Goal: Task Accomplishment & Management: Complete application form

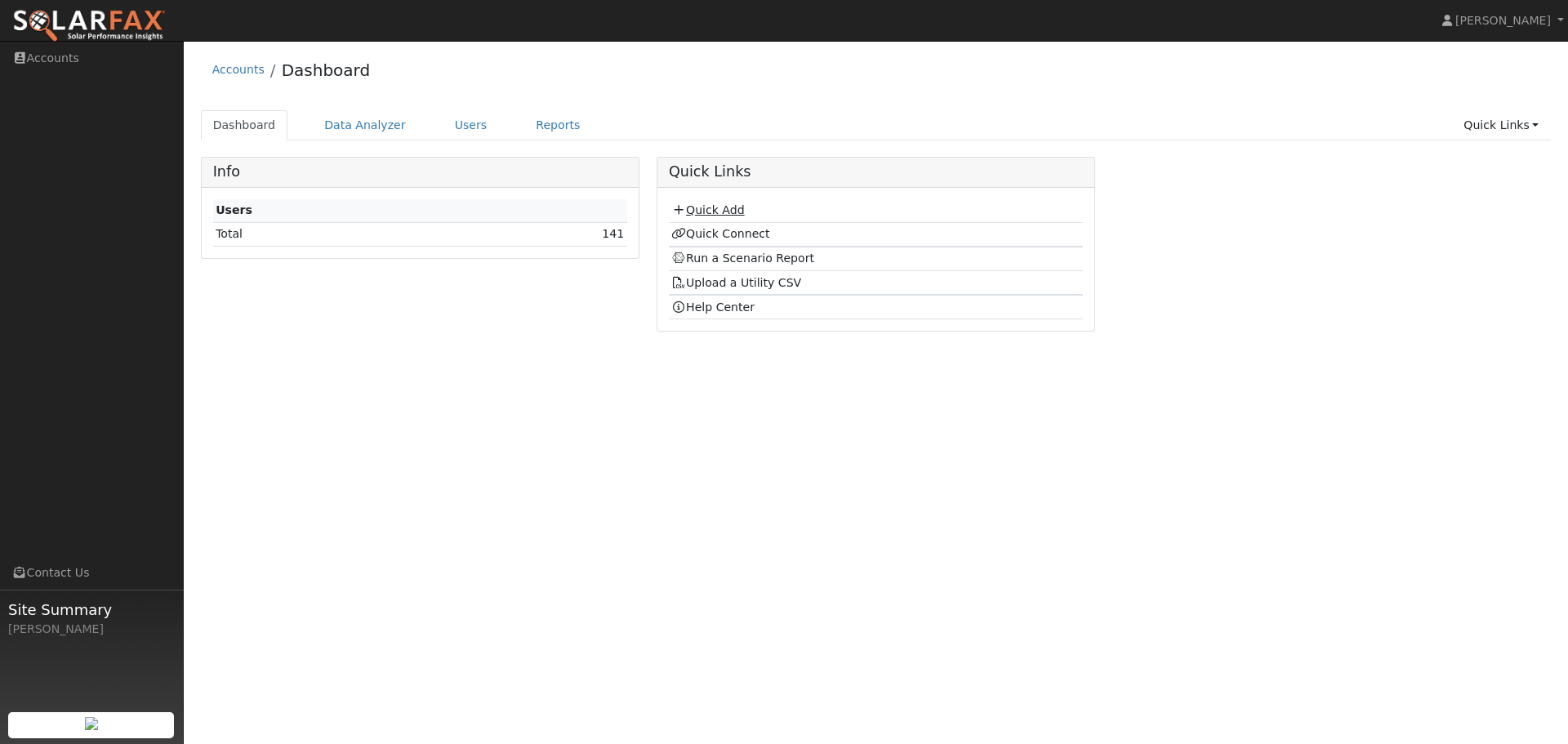
click at [727, 210] on link "Quick Add" at bounding box center [708, 210] width 73 height 13
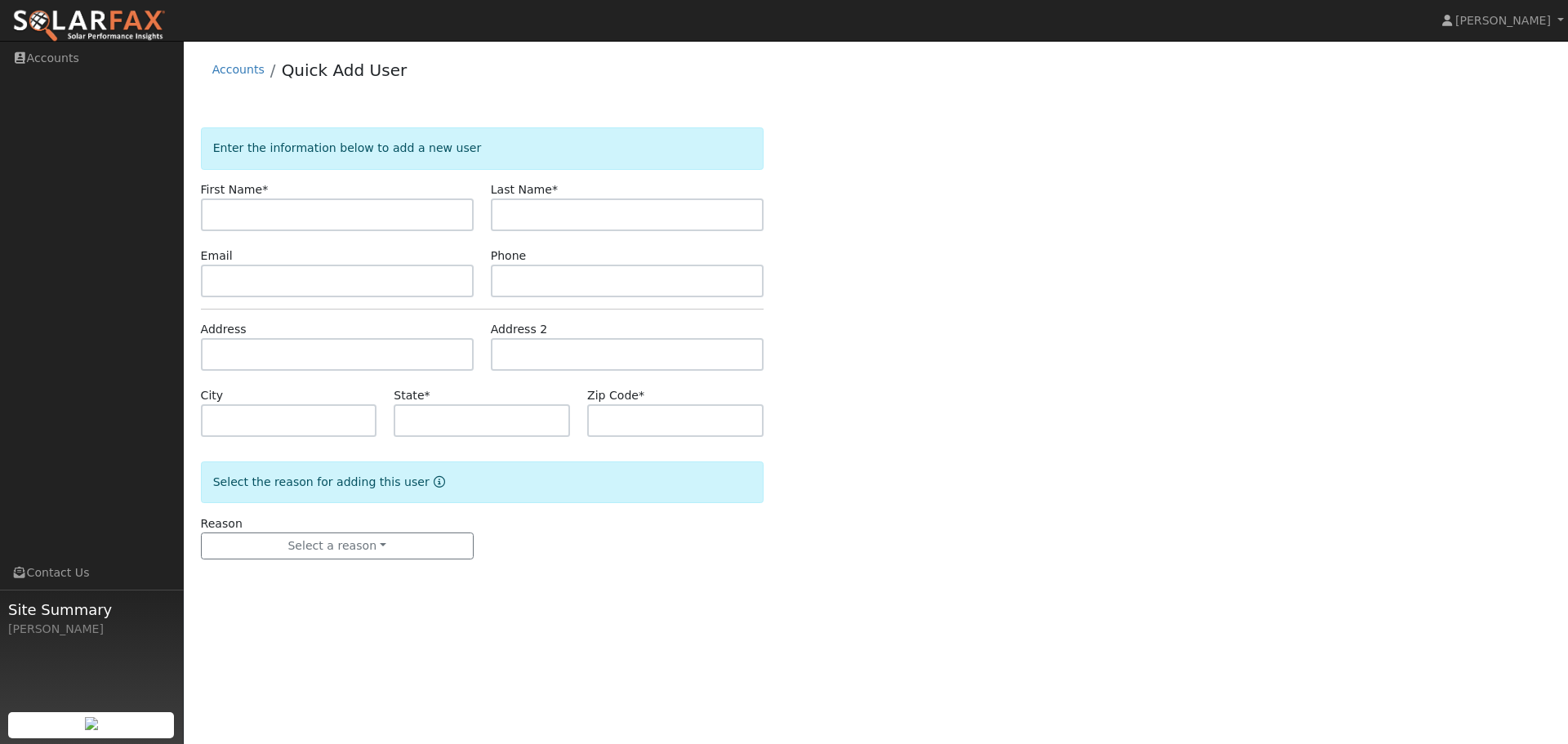
click at [352, 210] on input "text" at bounding box center [337, 215] width 273 height 32
type input "[PERSON_NAME]"
type input "Nakahara"
click at [254, 290] on input "text" at bounding box center [337, 280] width 273 height 32
paste input "cynsmn@yahoo.com"
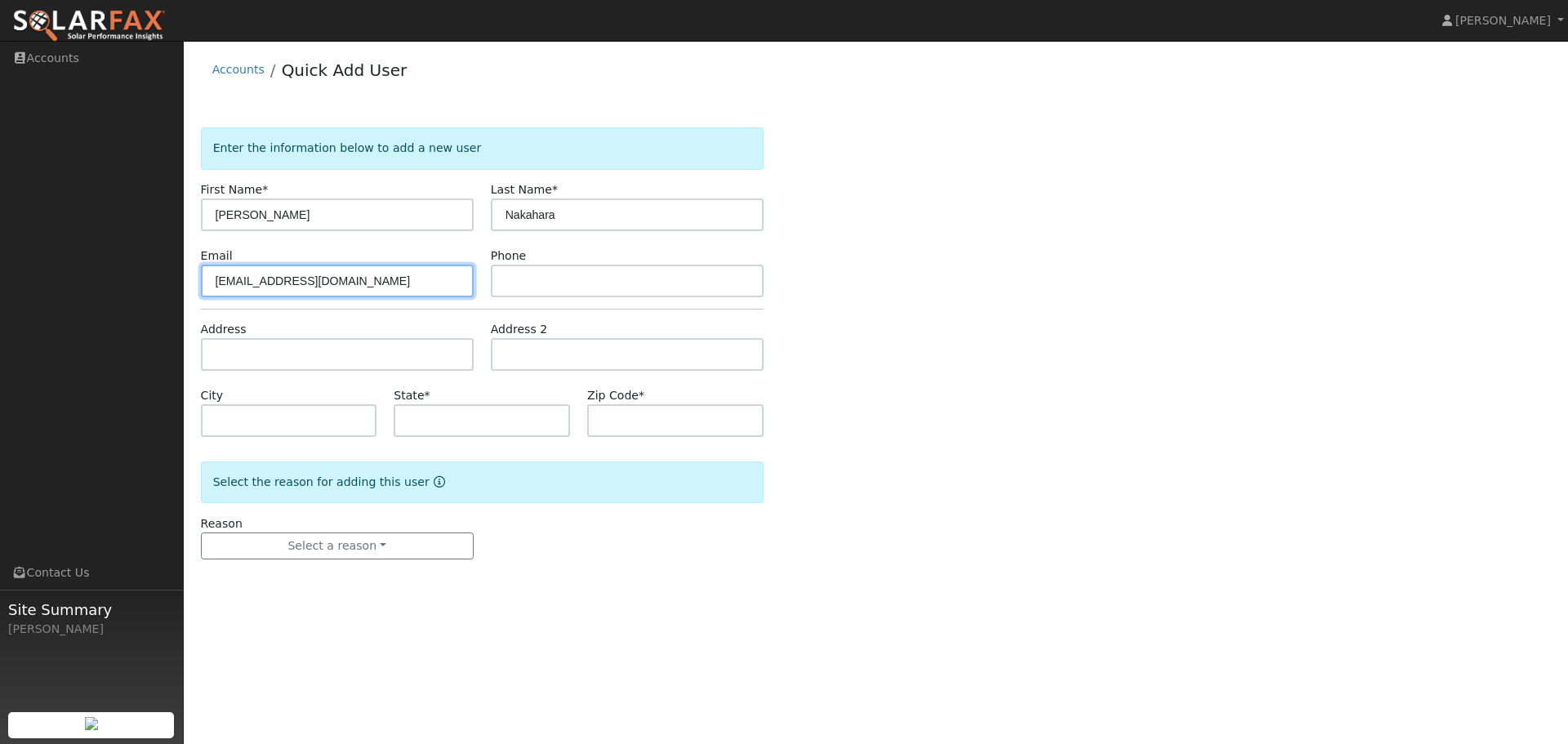
type input "cynsmn@yahoo.com"
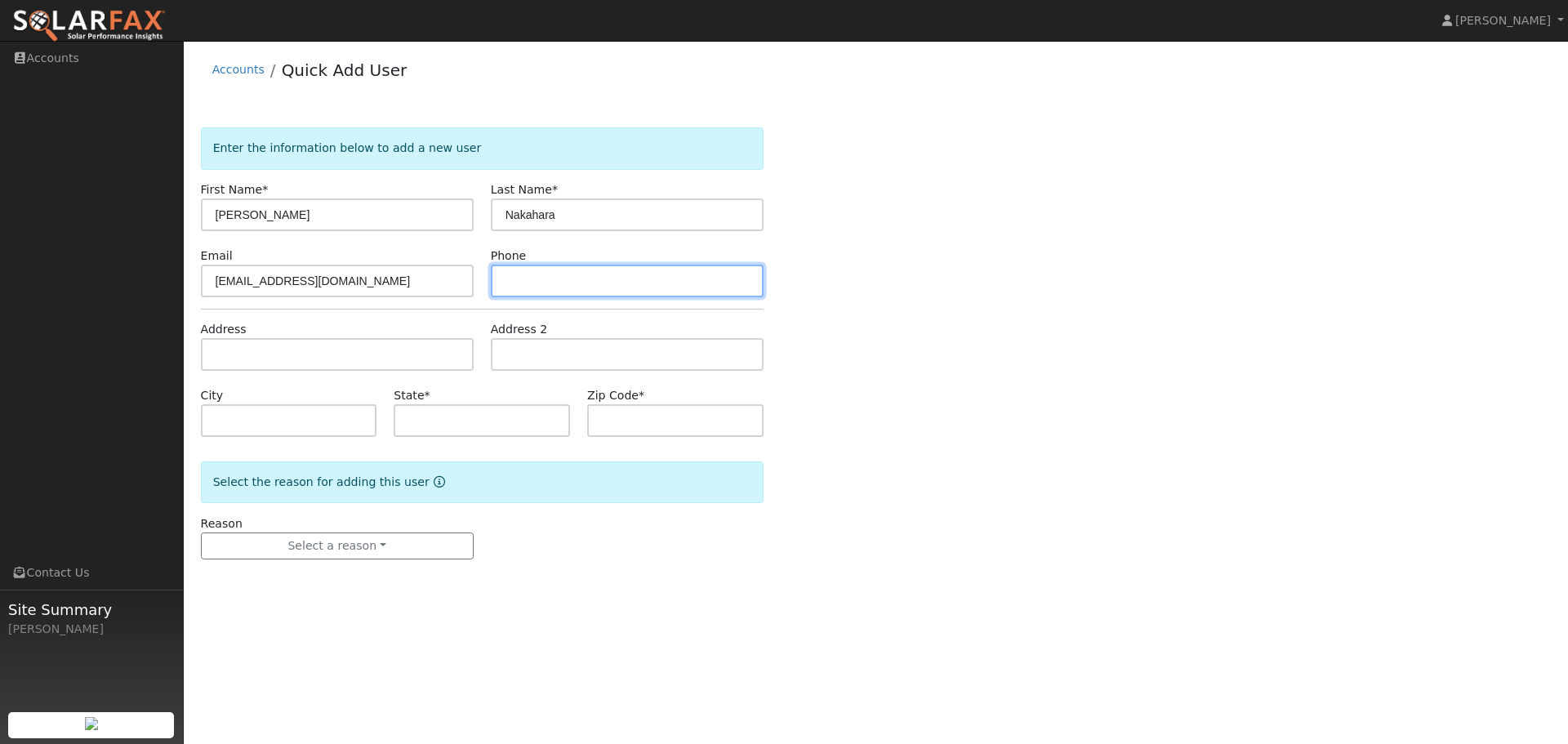
click at [596, 281] on input "text" at bounding box center [627, 280] width 273 height 32
paste input "(925) 785-1100"
type input "(925) 785-1100"
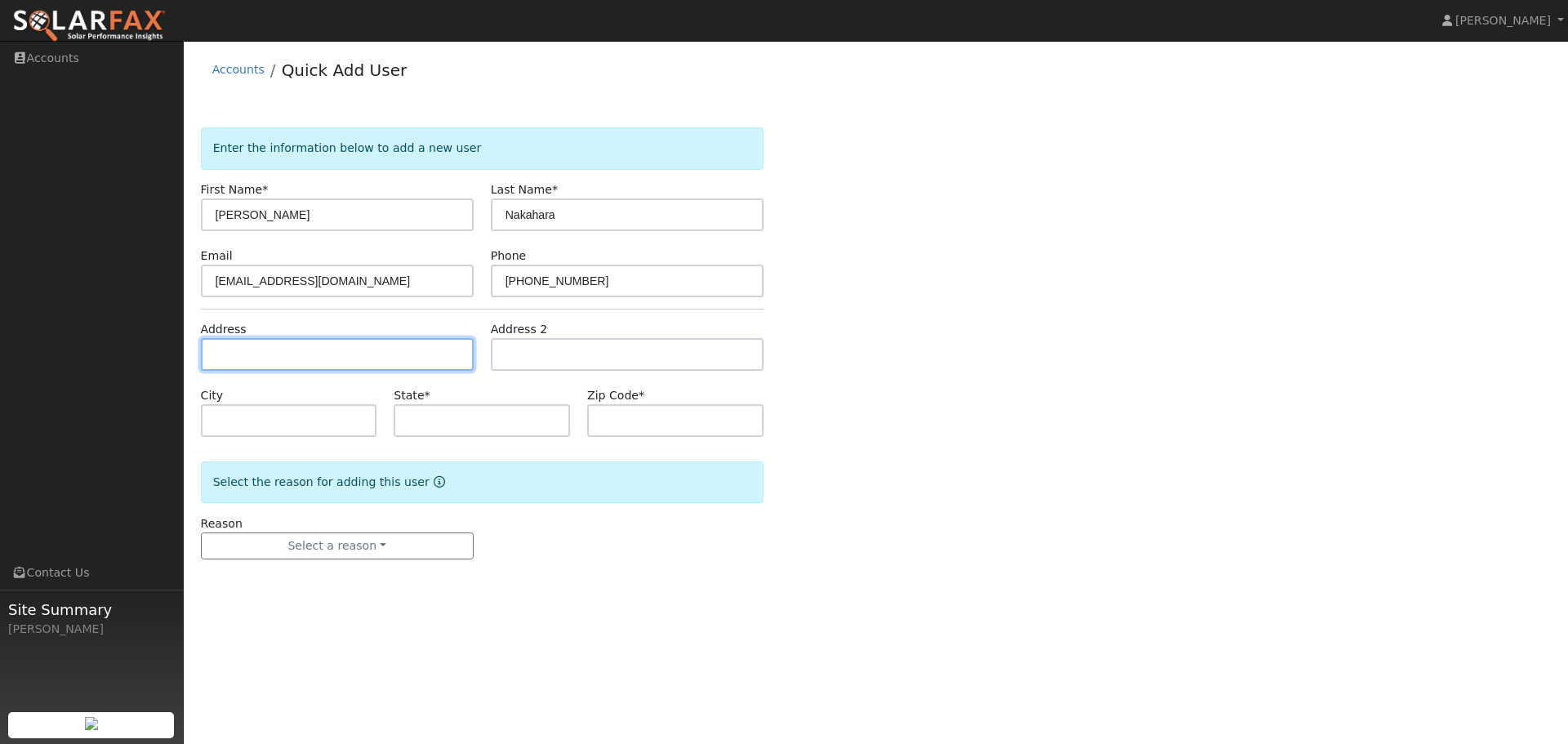
click at [276, 356] on input "text" at bounding box center [337, 353] width 273 height 32
click at [309, 345] on input "text" at bounding box center [337, 353] width 273 height 32
paste input "513 Neely Court, Alamo 94507"
type input "513 Neely Court"
type input "Alamo"
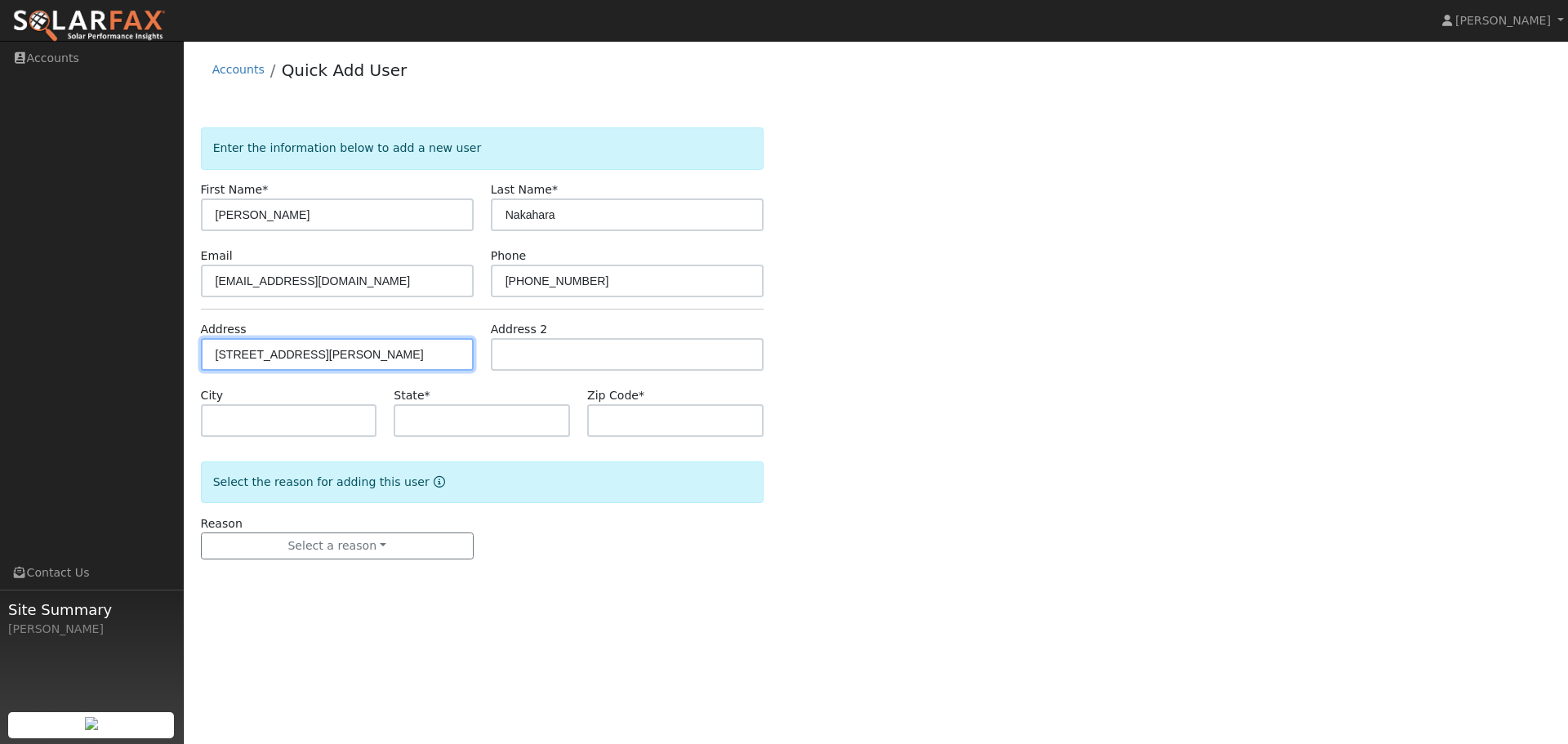
type input "CA"
type input "94507"
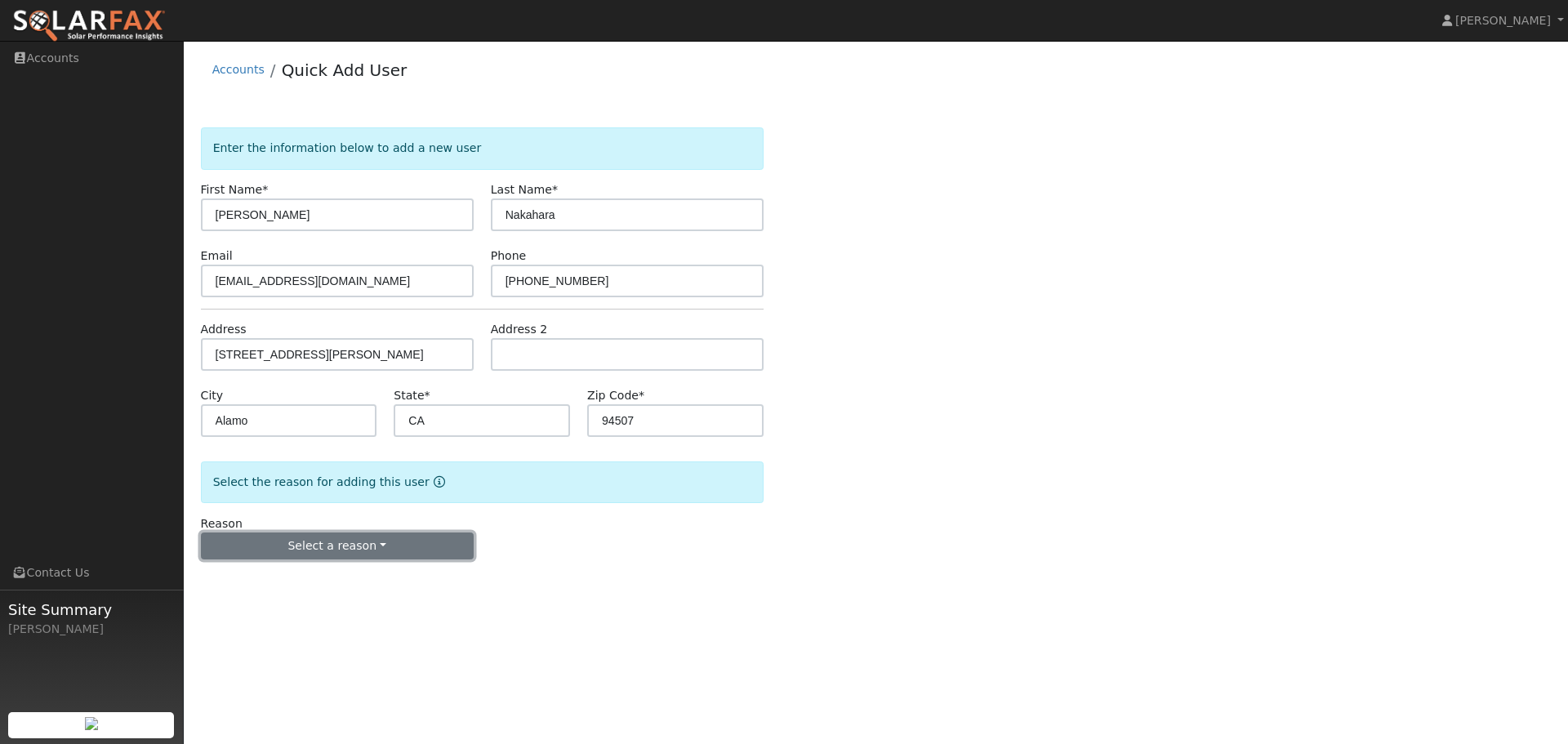
click at [394, 541] on button "Select a reason" at bounding box center [337, 547] width 273 height 28
click at [334, 603] on link "New customer adding solar" at bounding box center [291, 602] width 180 height 23
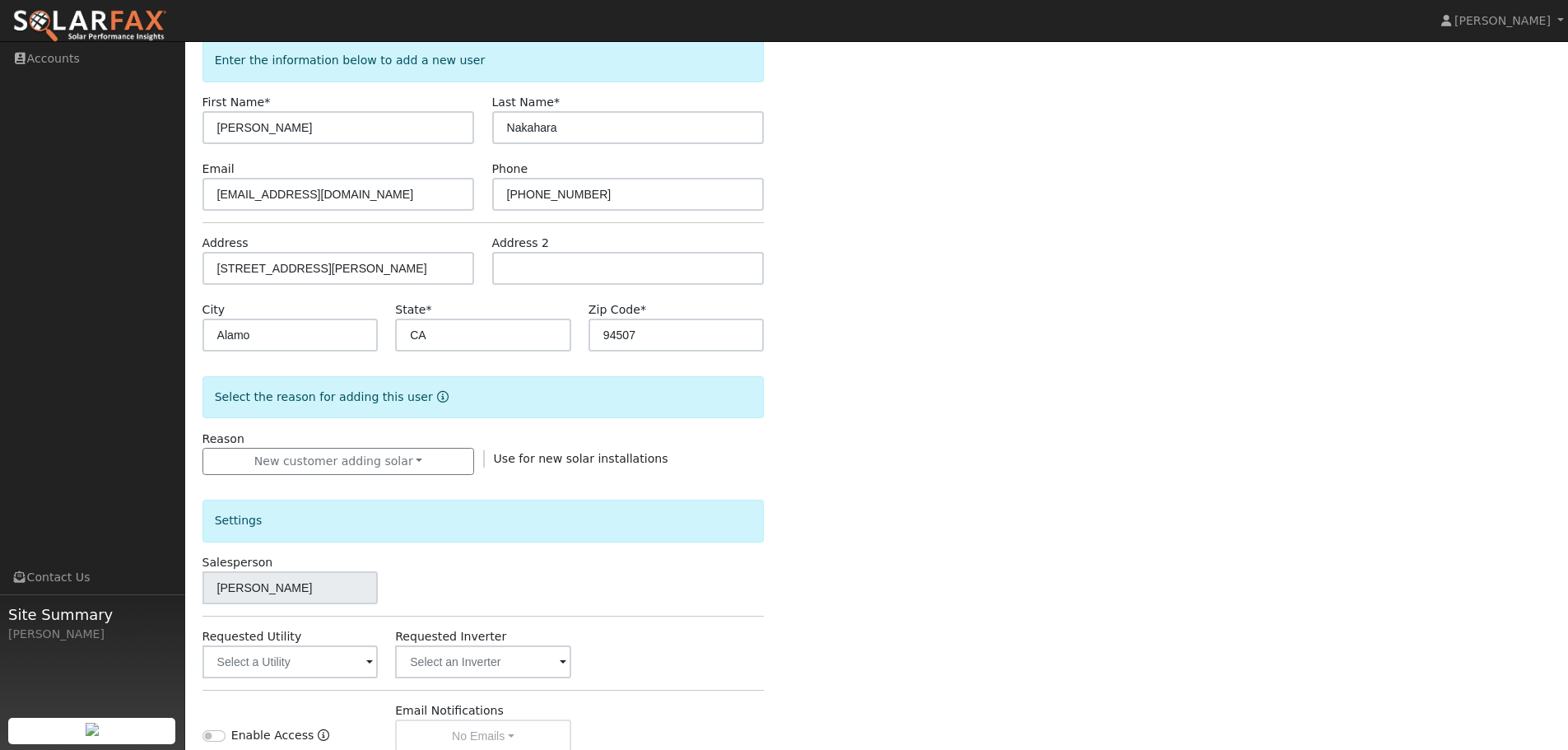
scroll to position [313, 0]
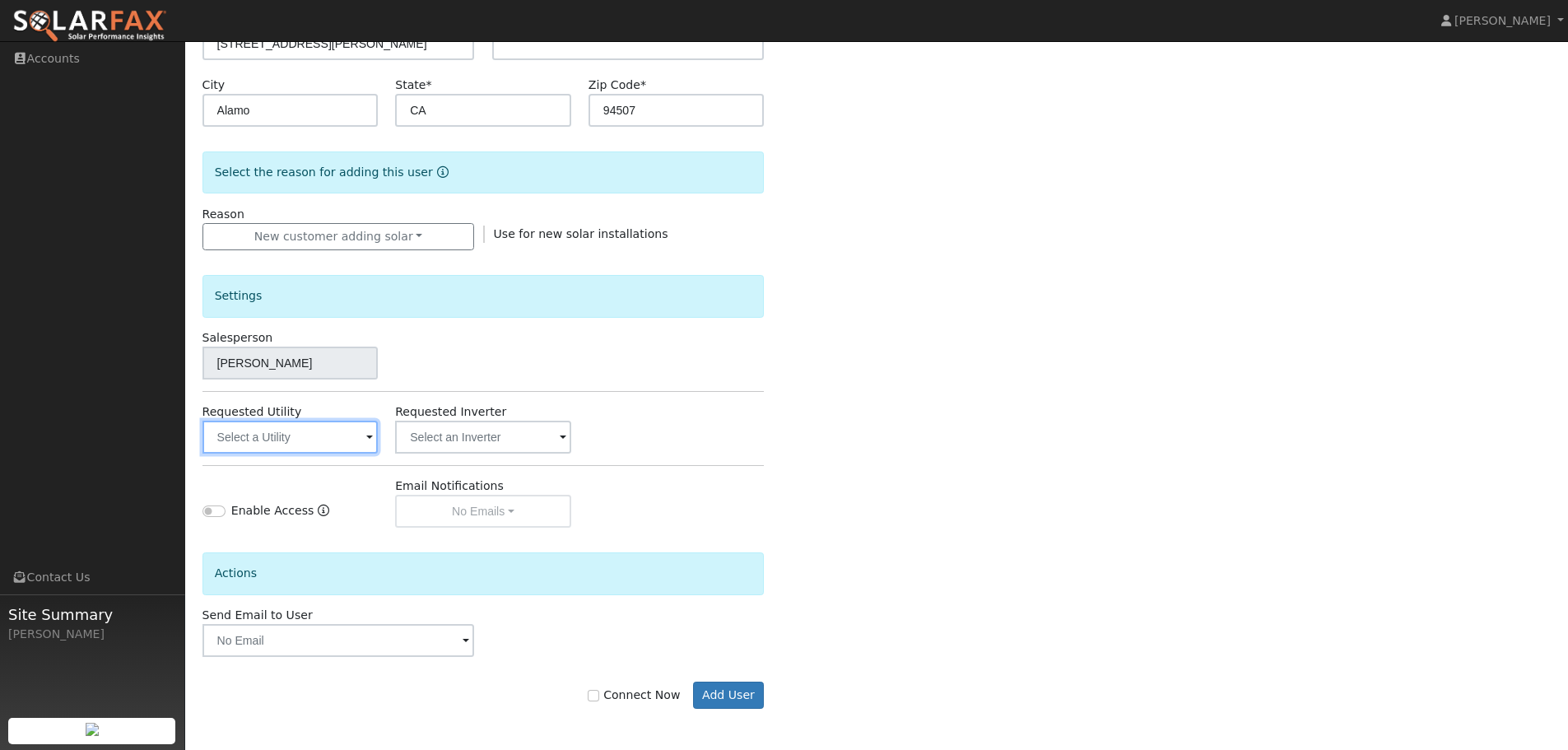
click at [359, 439] on input "text" at bounding box center [290, 437] width 176 height 33
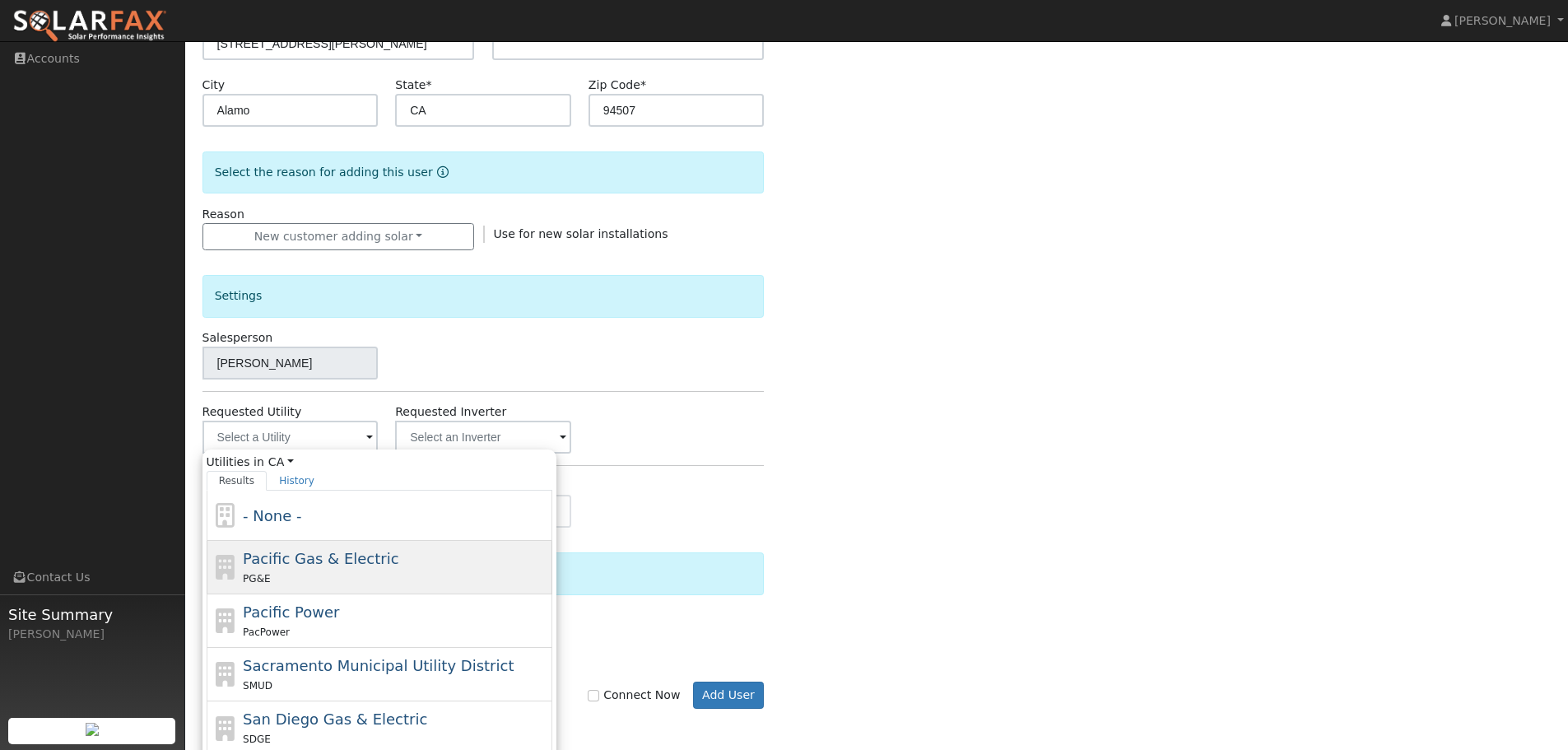
click at [326, 575] on div "PG&E" at bounding box center [395, 578] width 306 height 18
type input "Pacific Gas & Electric"
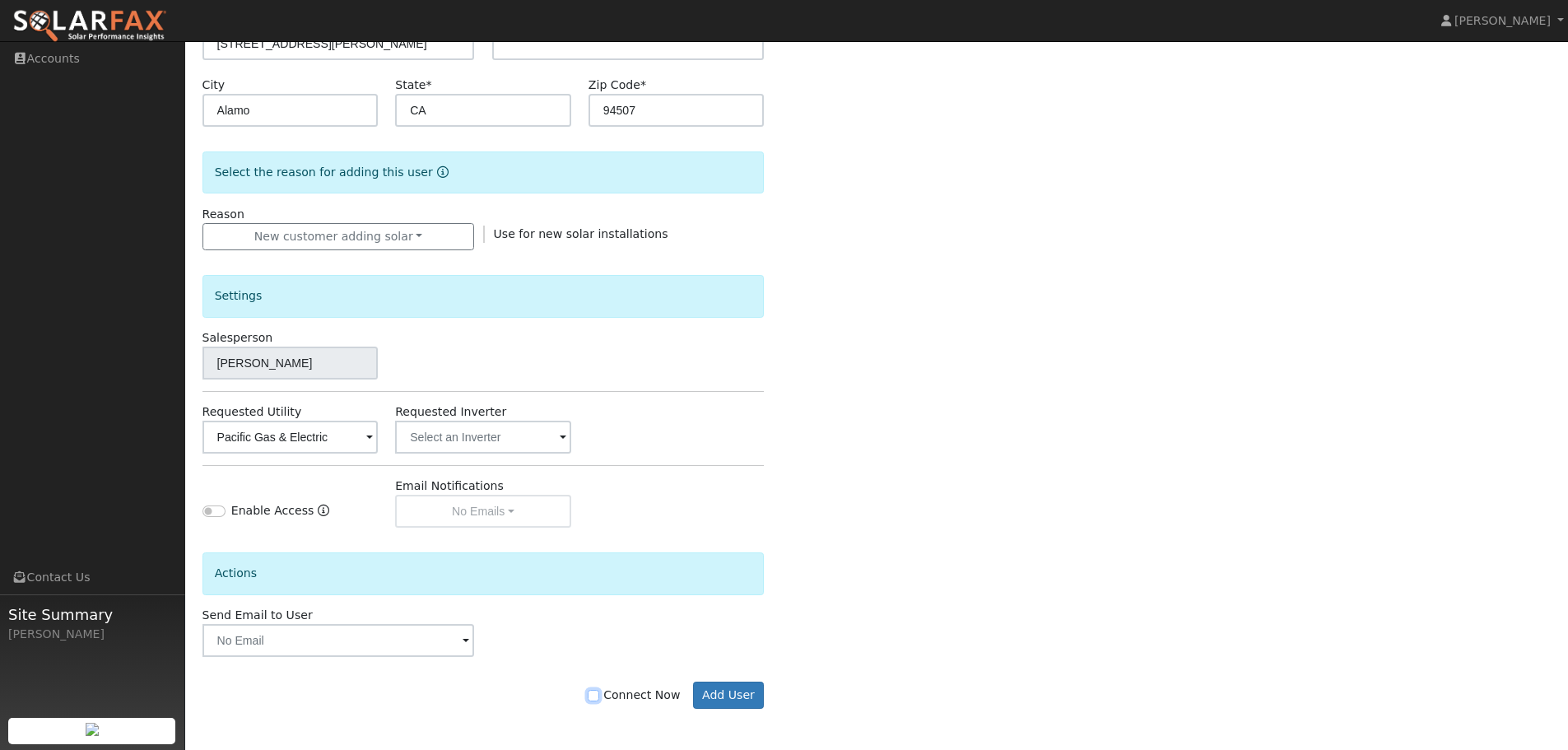
click at [599, 697] on input "Connect Now" at bounding box center [593, 696] width 11 height 11
checkbox input "true"
click at [741, 701] on button "Add User" at bounding box center [728, 696] width 72 height 28
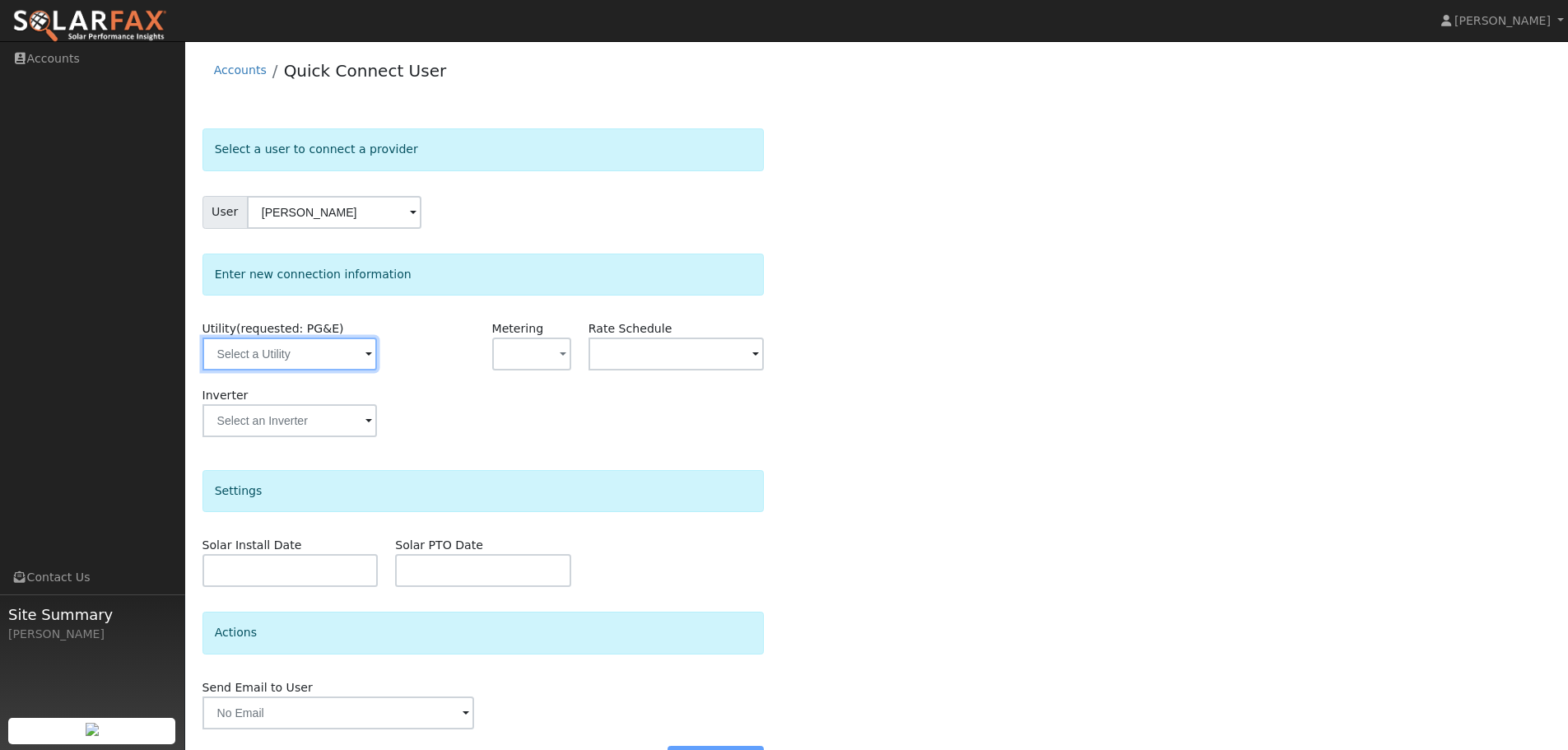
click at [326, 347] on input "text" at bounding box center [289, 354] width 174 height 33
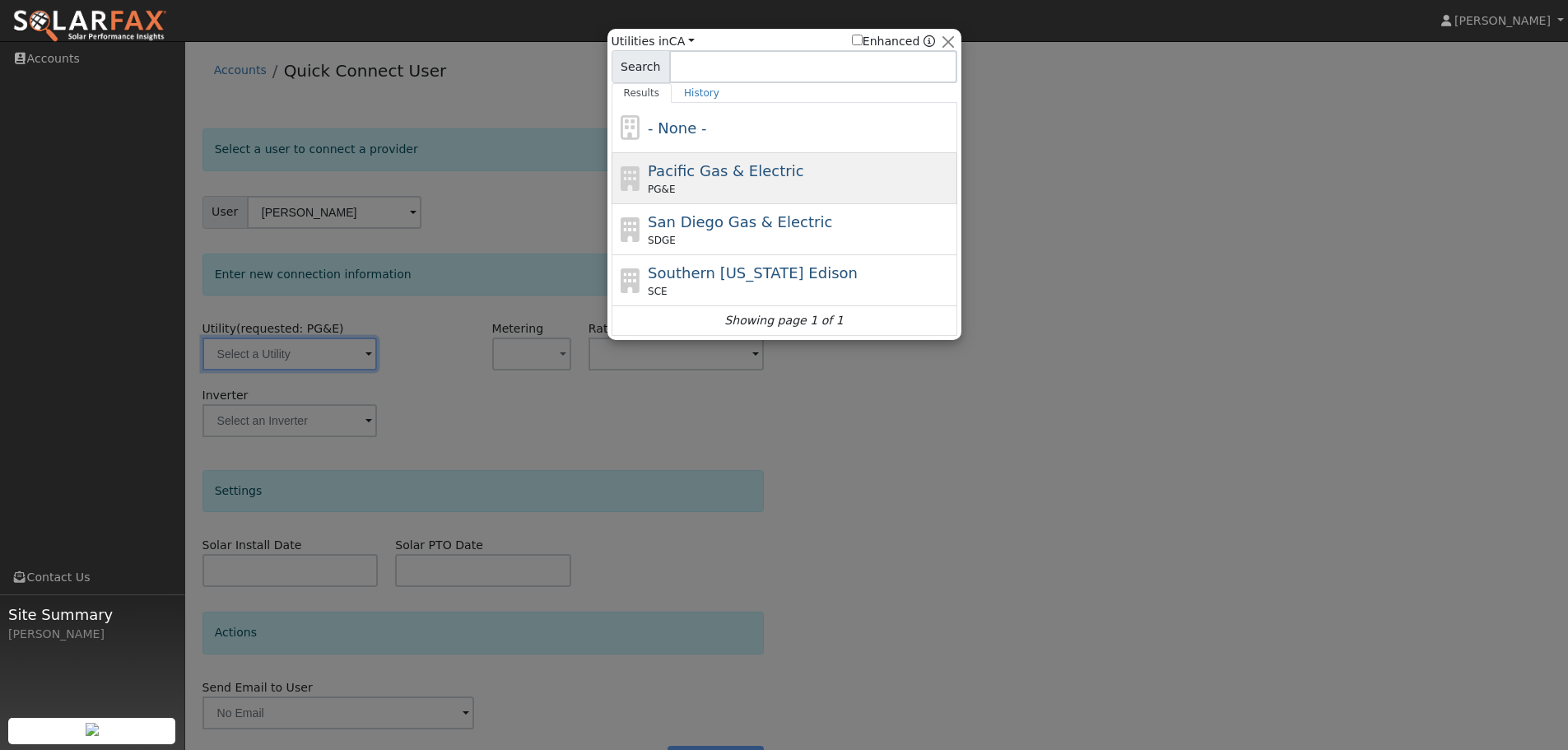
click at [751, 175] on span "Pacific Gas & Electric" at bounding box center [725, 171] width 156 height 18
type input "PG&E"
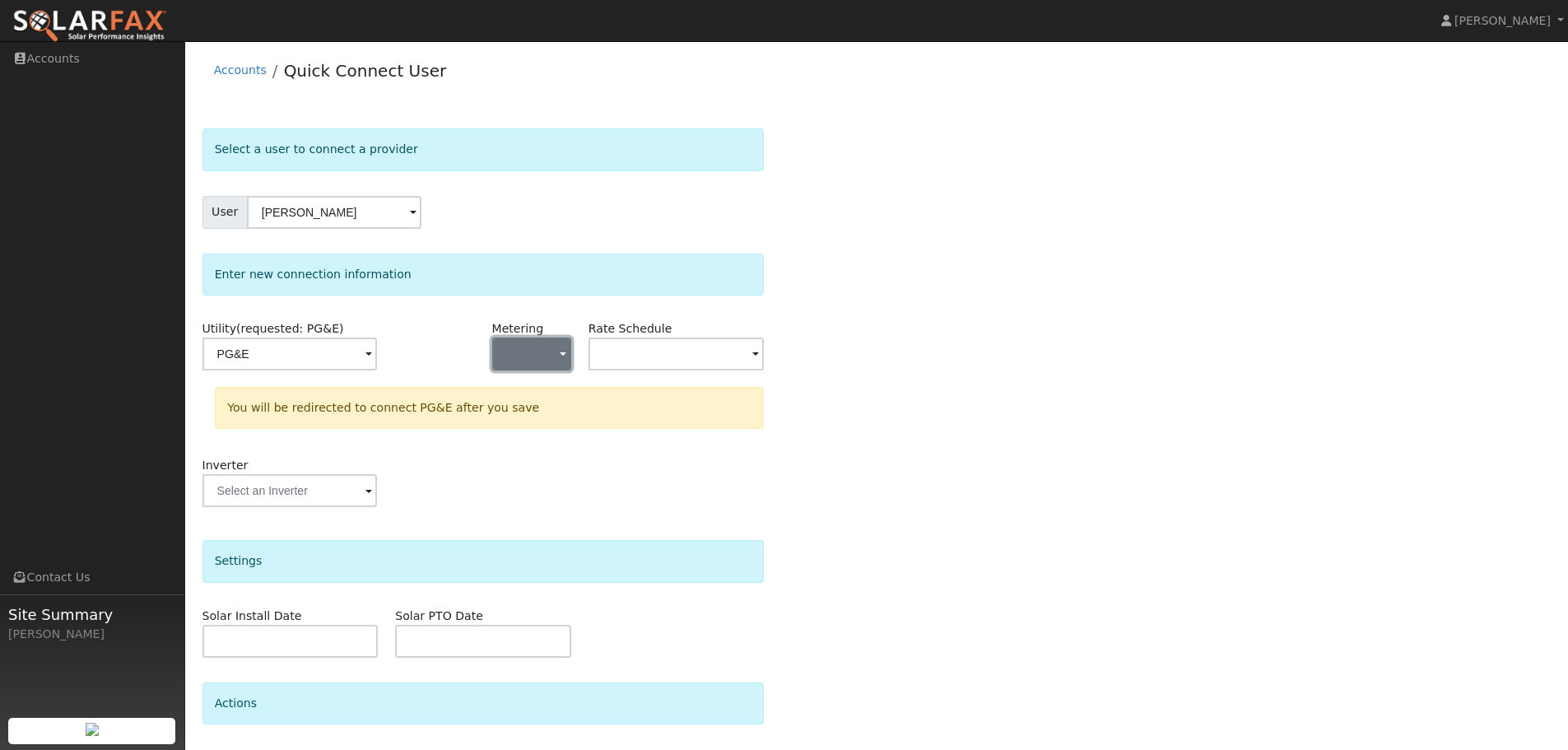
click at [554, 366] on button "button" at bounding box center [531, 354] width 79 height 33
click at [561, 423] on link "NEM" at bounding box center [550, 413] width 115 height 23
click at [632, 366] on input "text" at bounding box center [676, 354] width 176 height 33
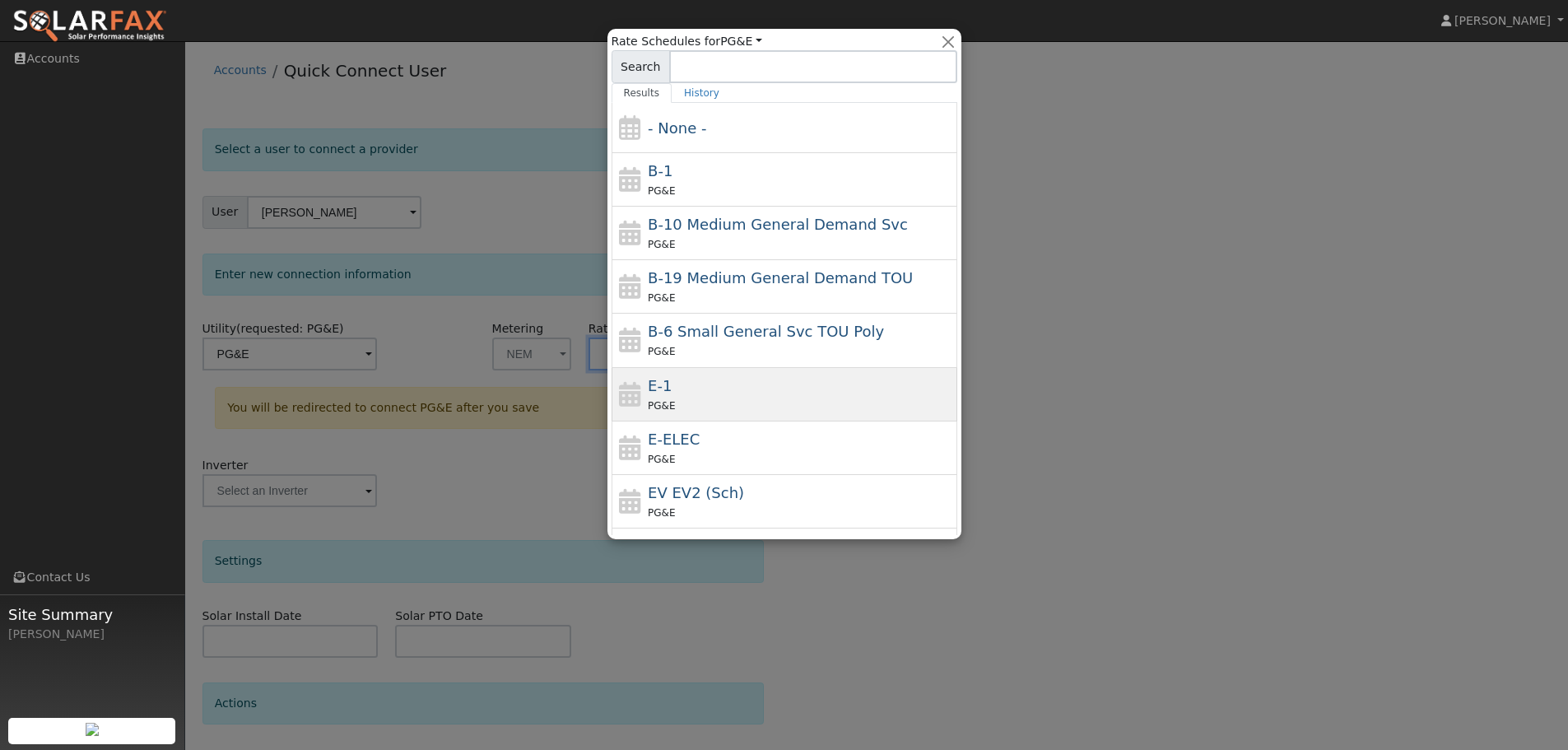
click at [702, 385] on div "E-1 PG&E" at bounding box center [801, 395] width 306 height 39
type input "E-1"
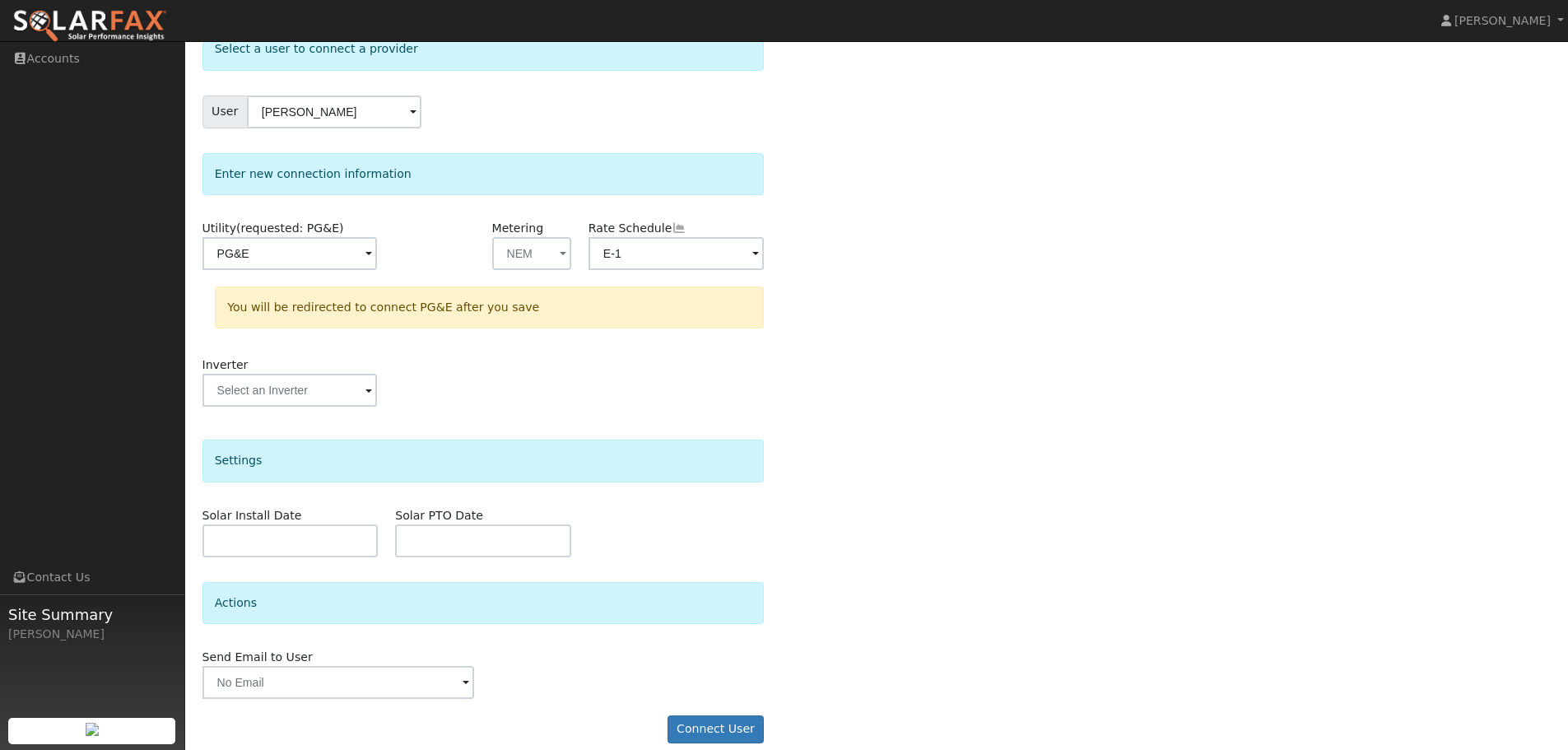
scroll to position [118, 0]
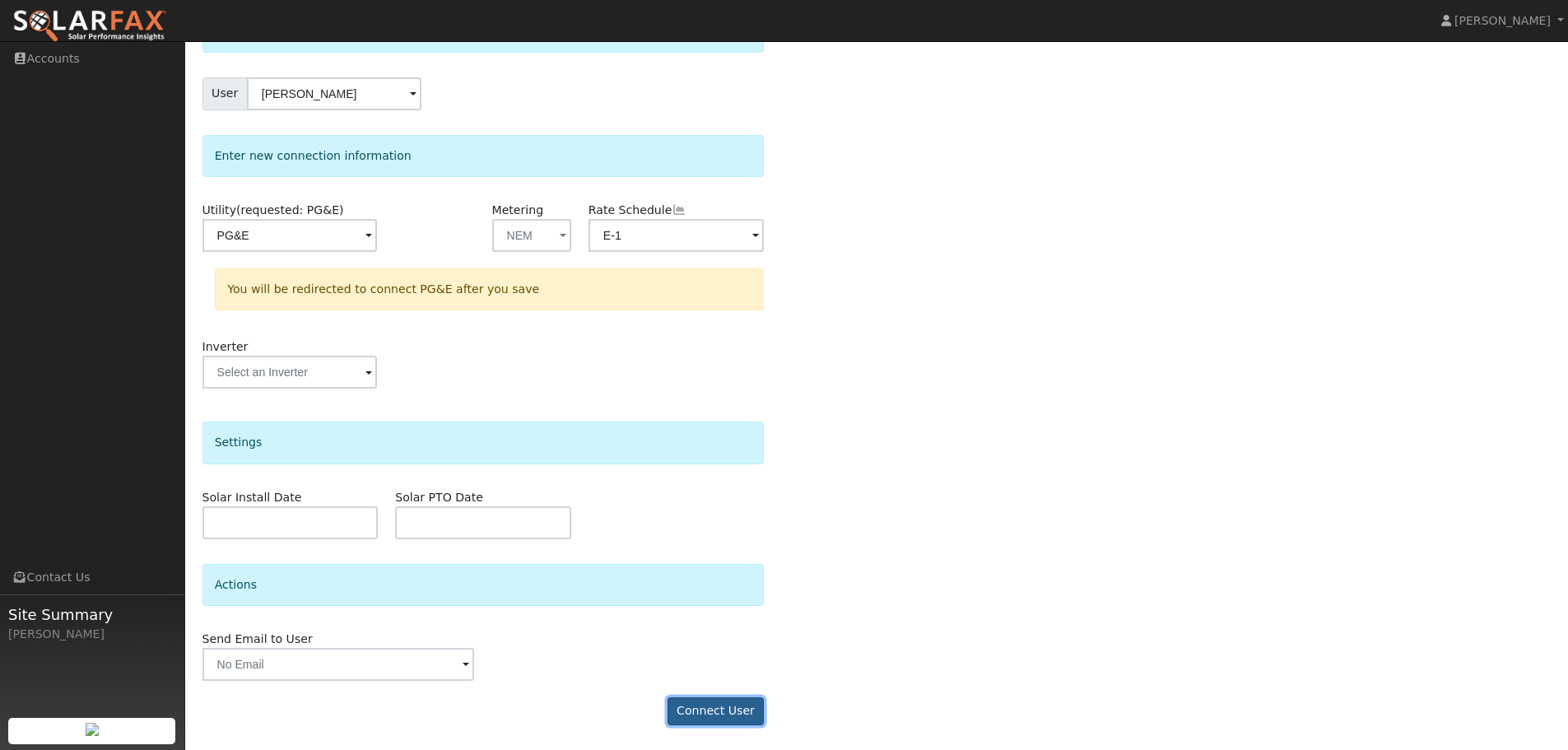
click at [739, 709] on button "Connect User" at bounding box center [716, 712] width 97 height 28
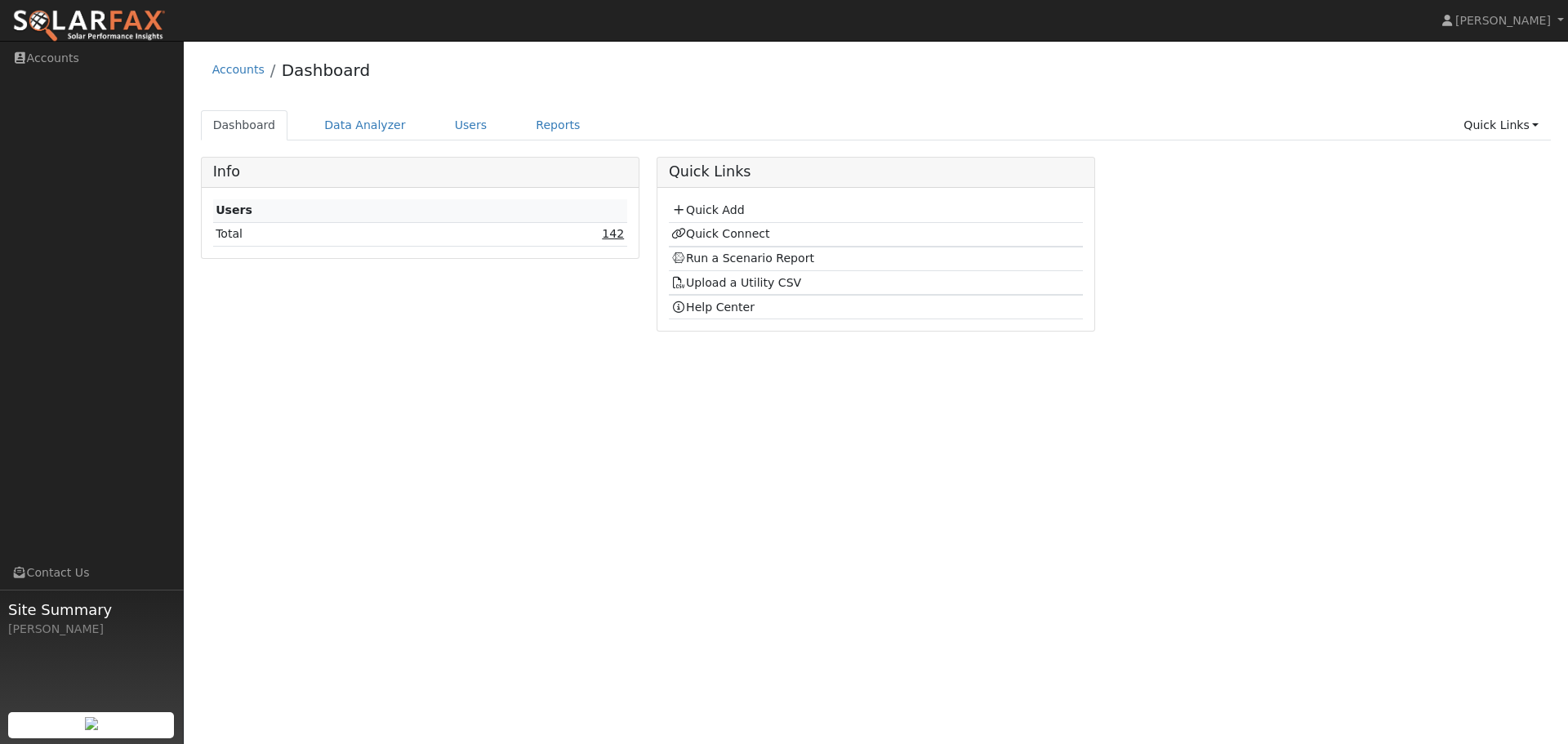
click at [612, 235] on link "142" at bounding box center [613, 233] width 22 height 13
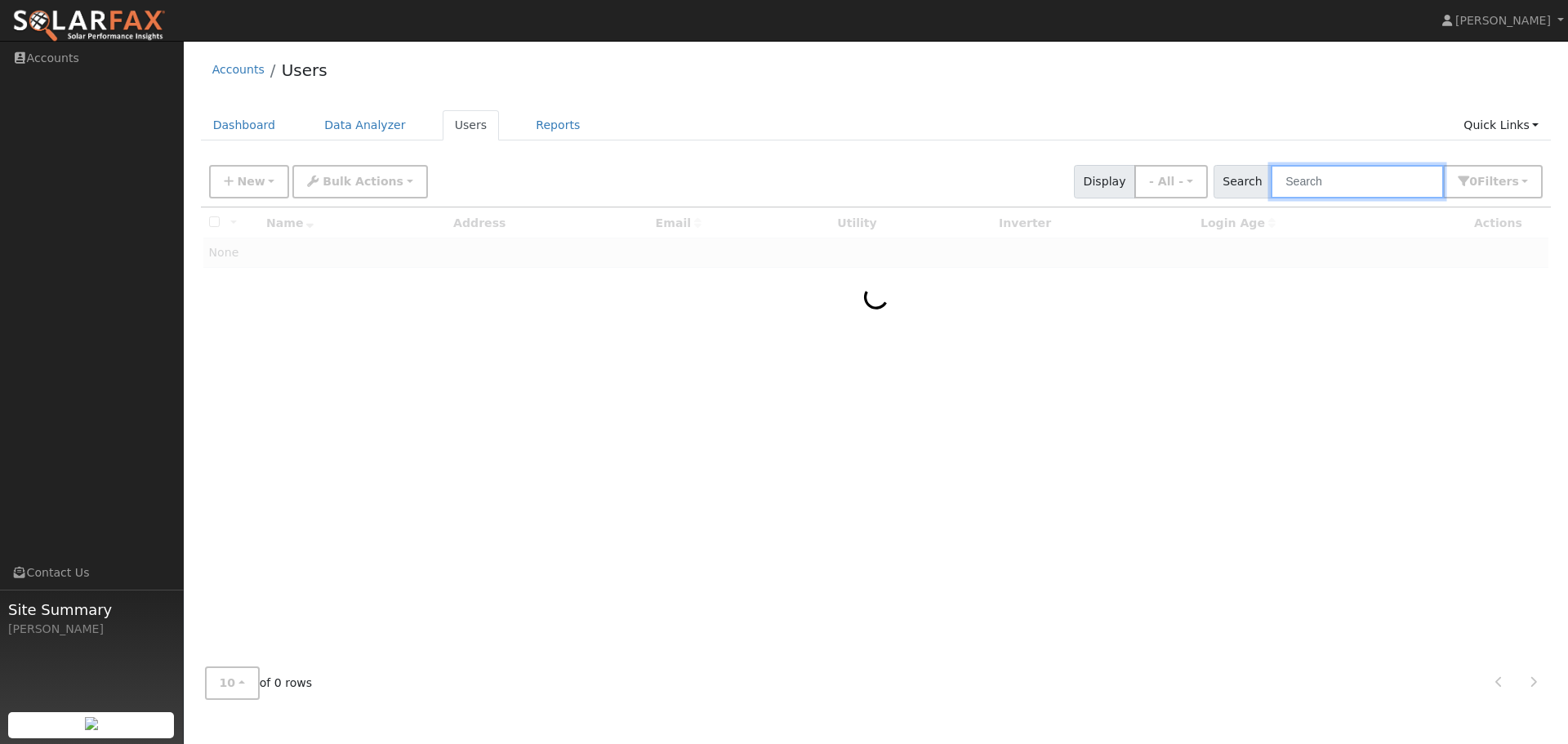
click at [1316, 191] on input "text" at bounding box center [1357, 181] width 173 height 33
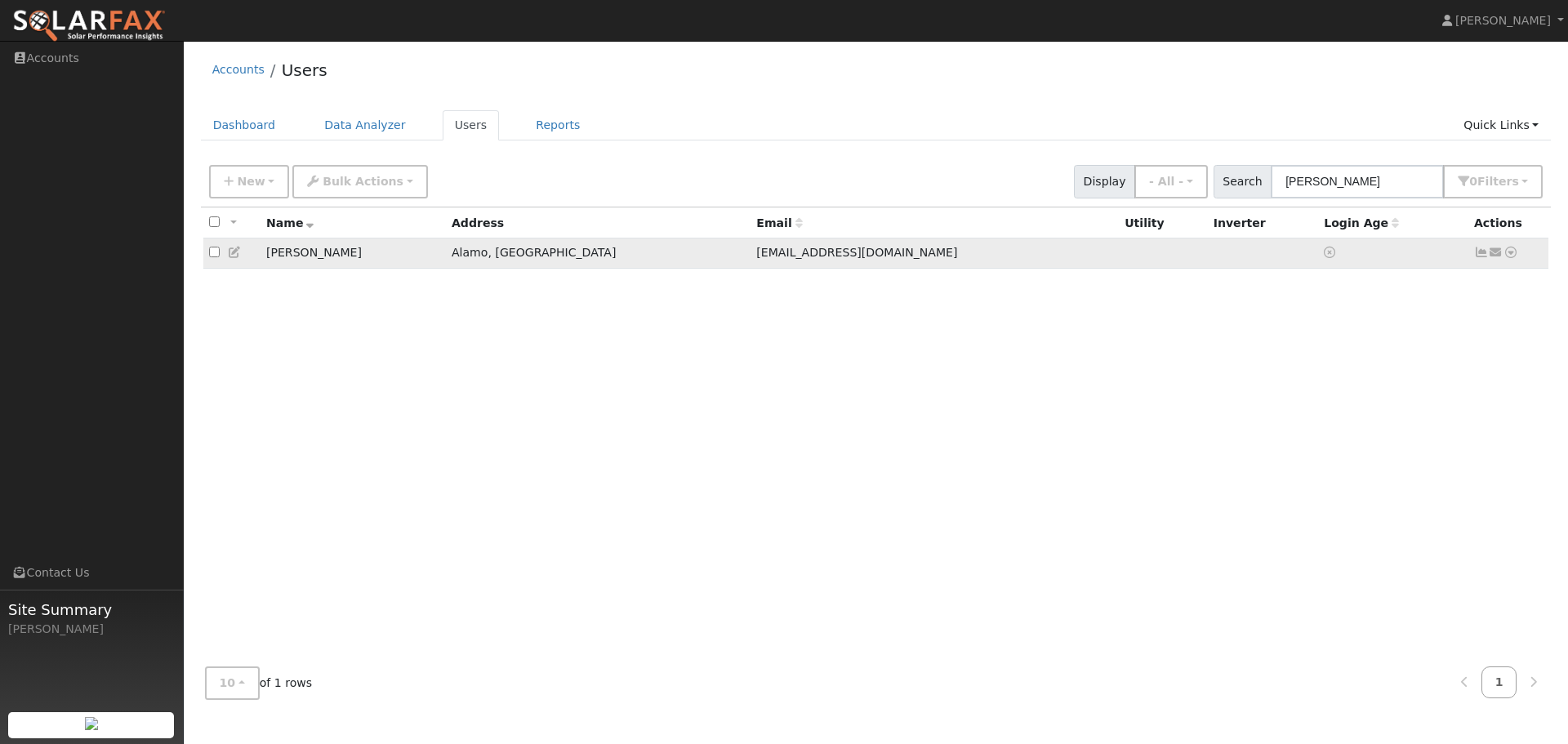
click at [1512, 253] on icon at bounding box center [1511, 253] width 15 height 11
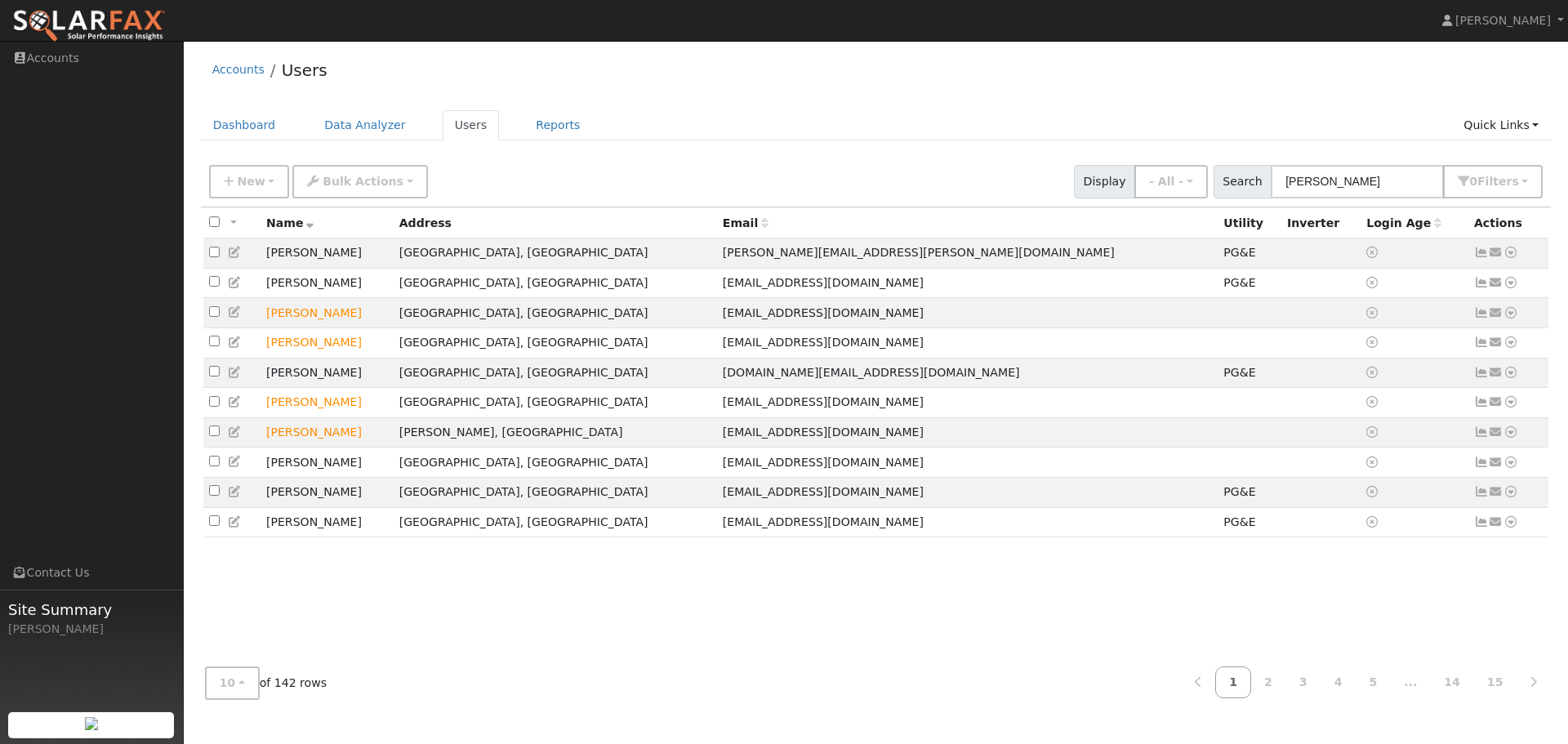
click at [1369, 382] on td at bounding box center [1414, 373] width 108 height 31
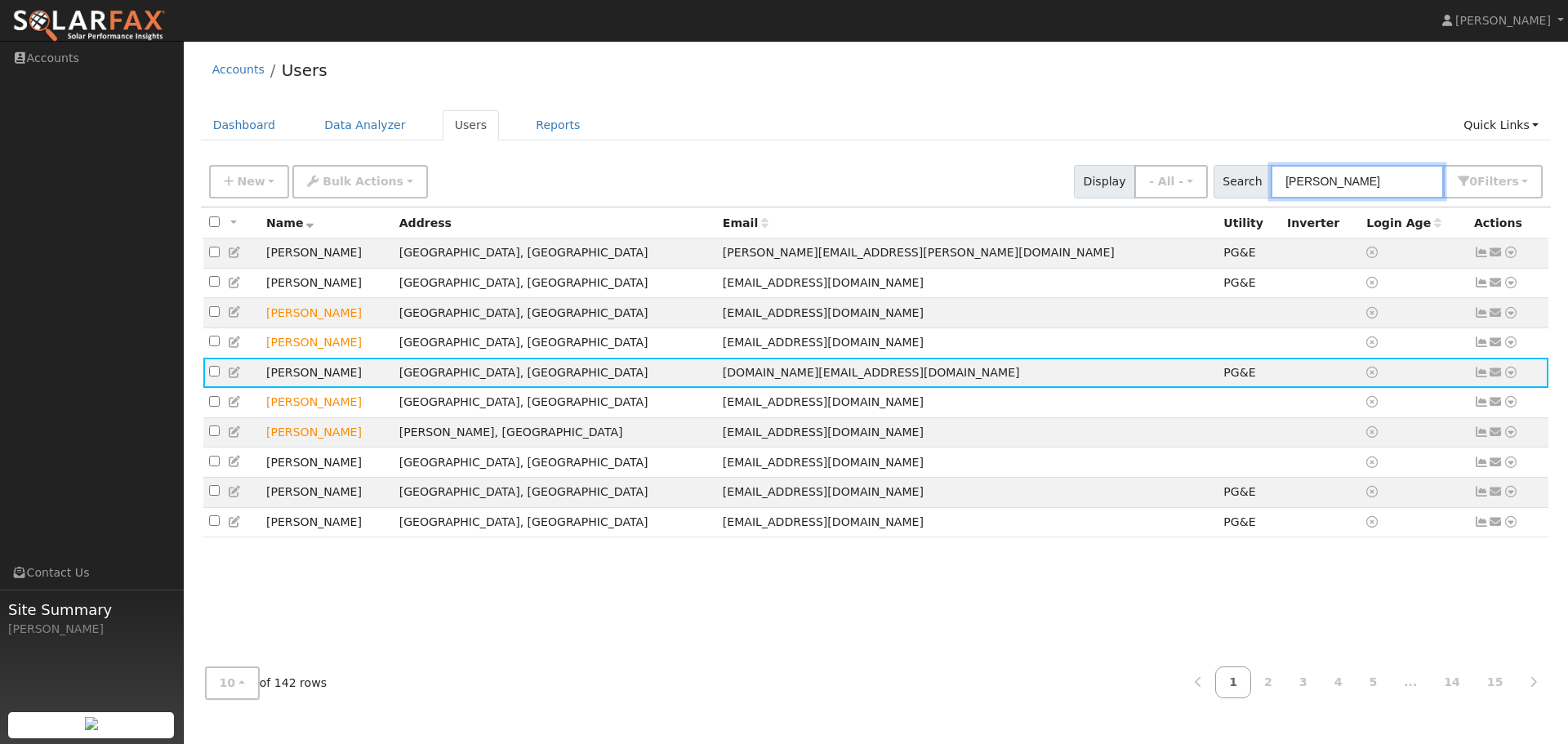
click at [1386, 186] on input "cynthia" at bounding box center [1357, 181] width 173 height 33
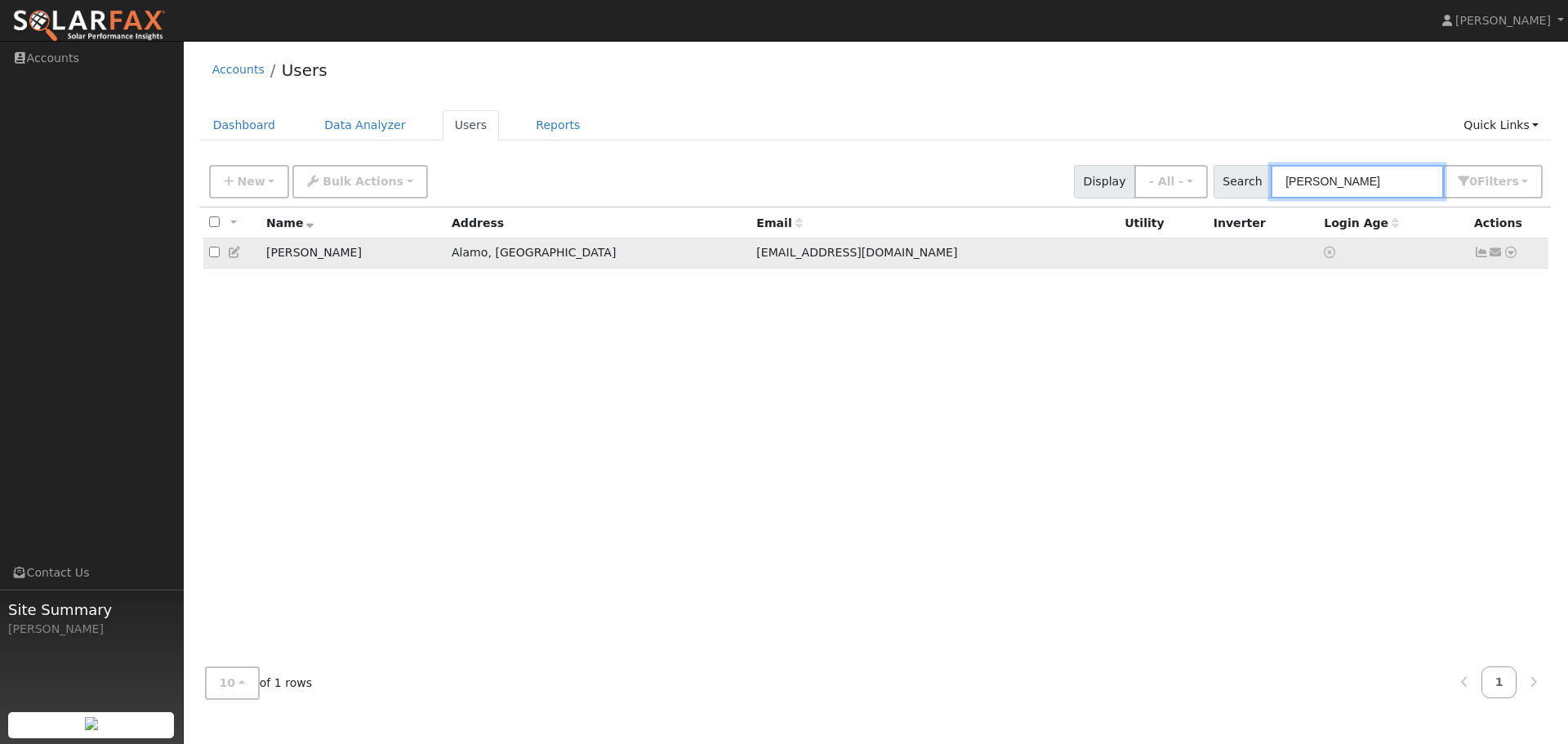
type input "cynthia"
click at [1509, 258] on icon at bounding box center [1511, 253] width 15 height 11
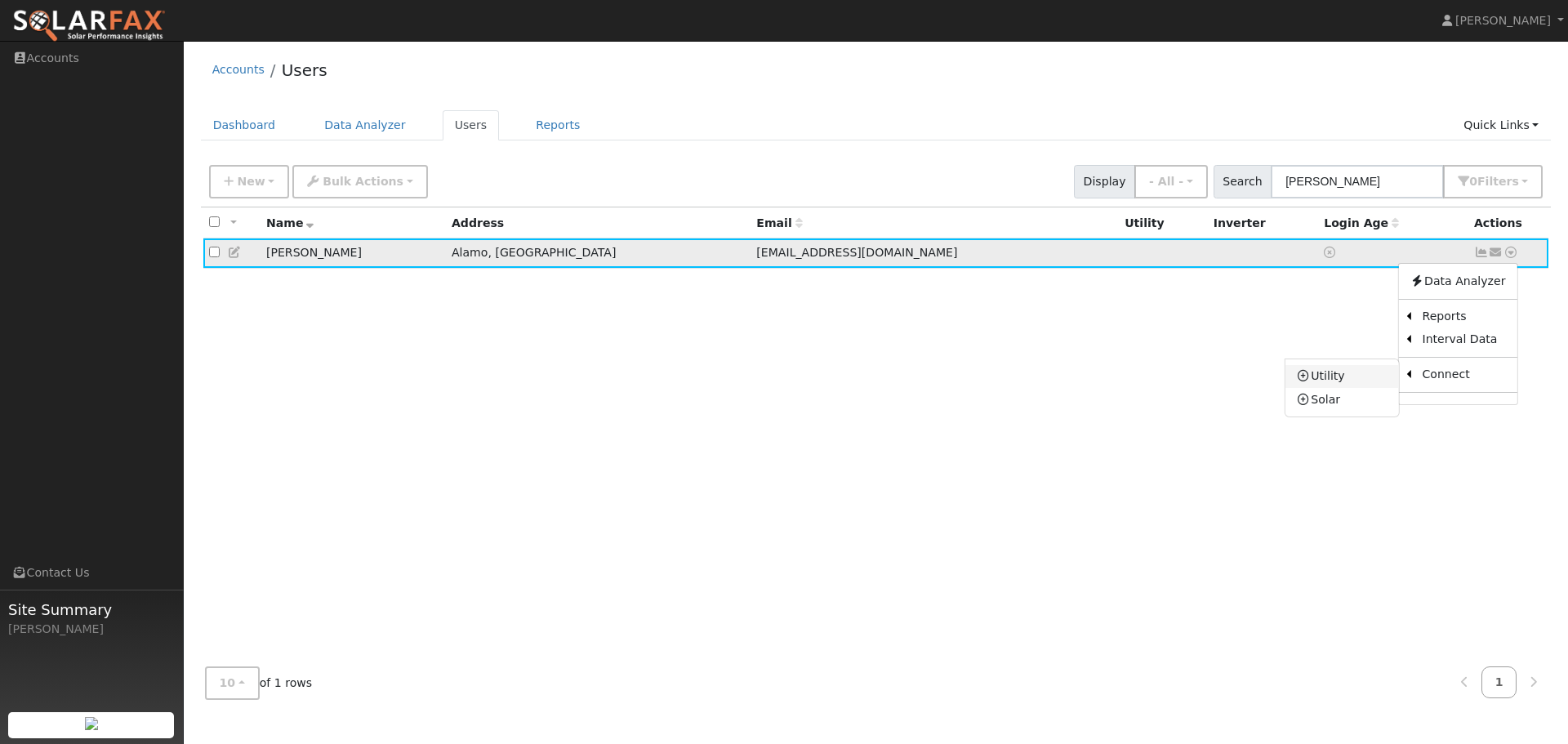
click at [1355, 381] on link "Utility" at bounding box center [1342, 377] width 114 height 23
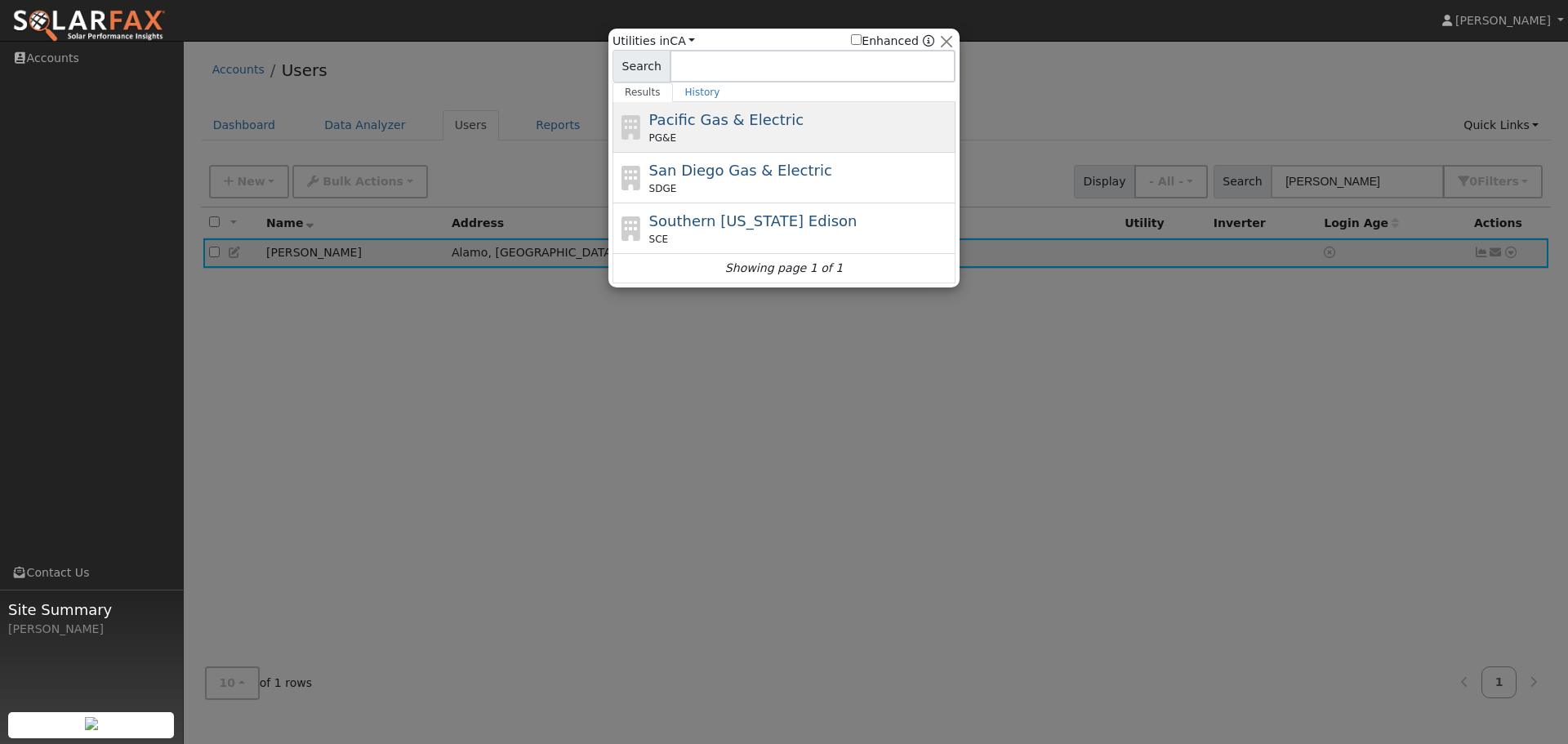
click at [774, 139] on div "PG&E" at bounding box center [801, 138] width 303 height 15
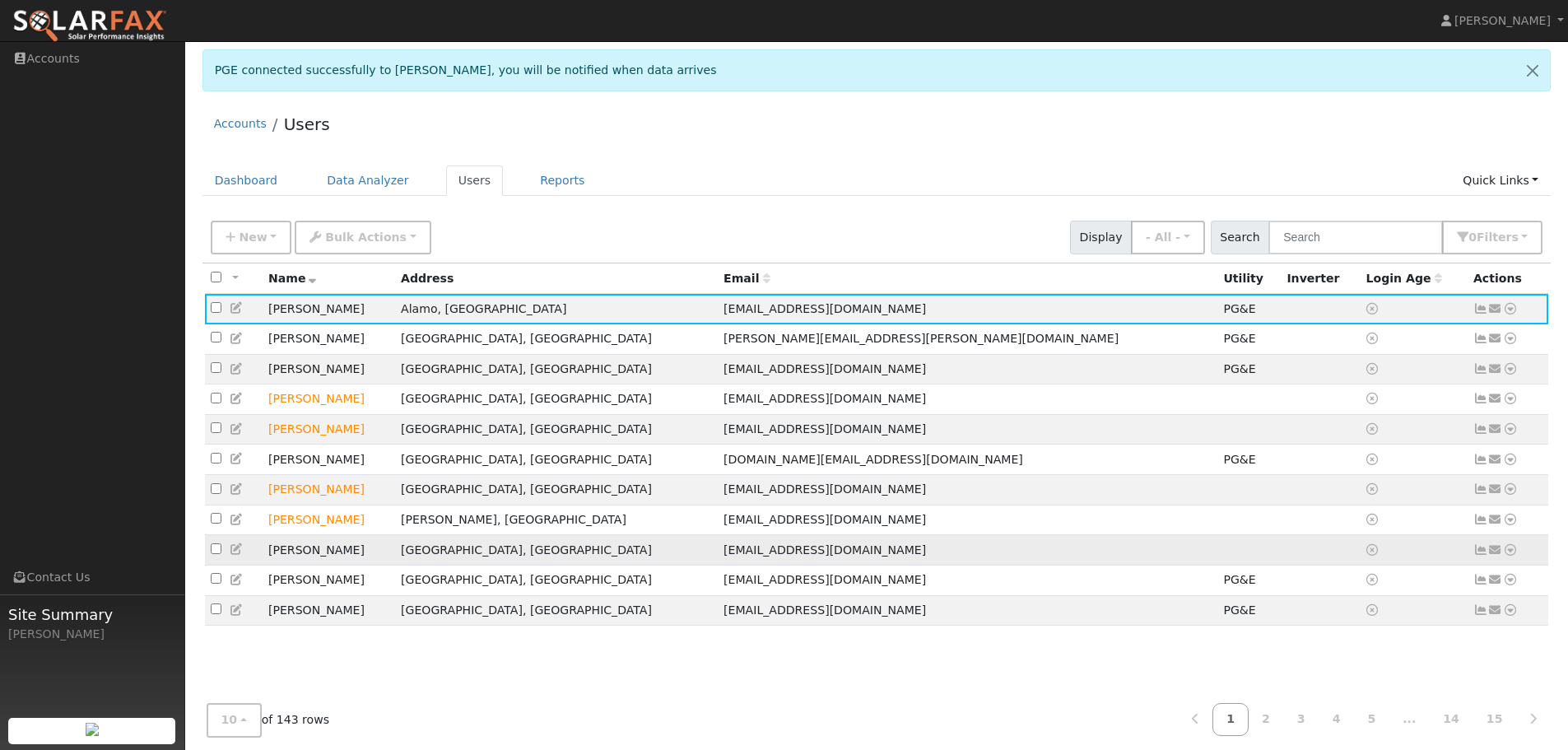
click at [336, 565] on td "[PERSON_NAME]" at bounding box center [329, 550] width 132 height 31
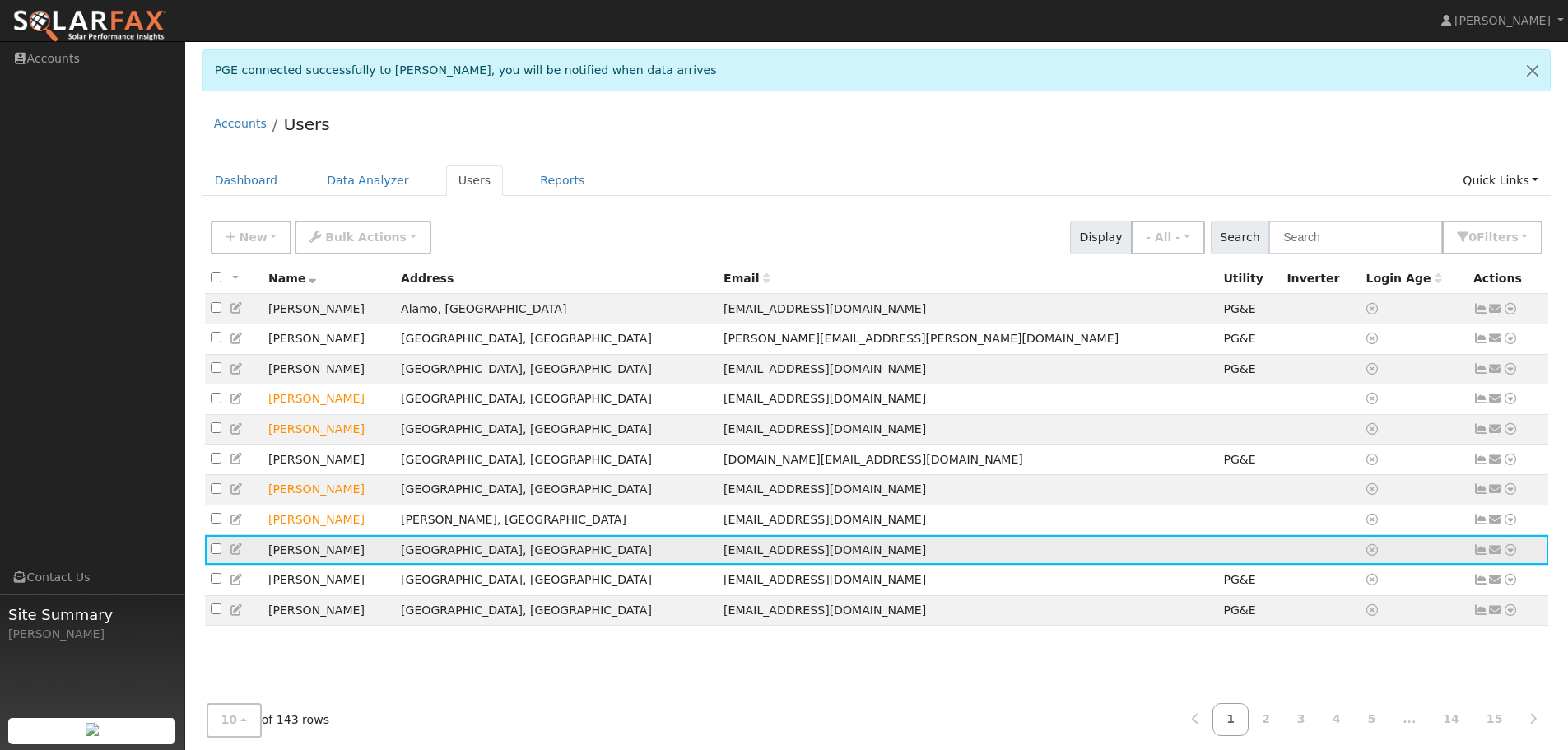
click at [1506, 556] on icon at bounding box center [1510, 550] width 15 height 11
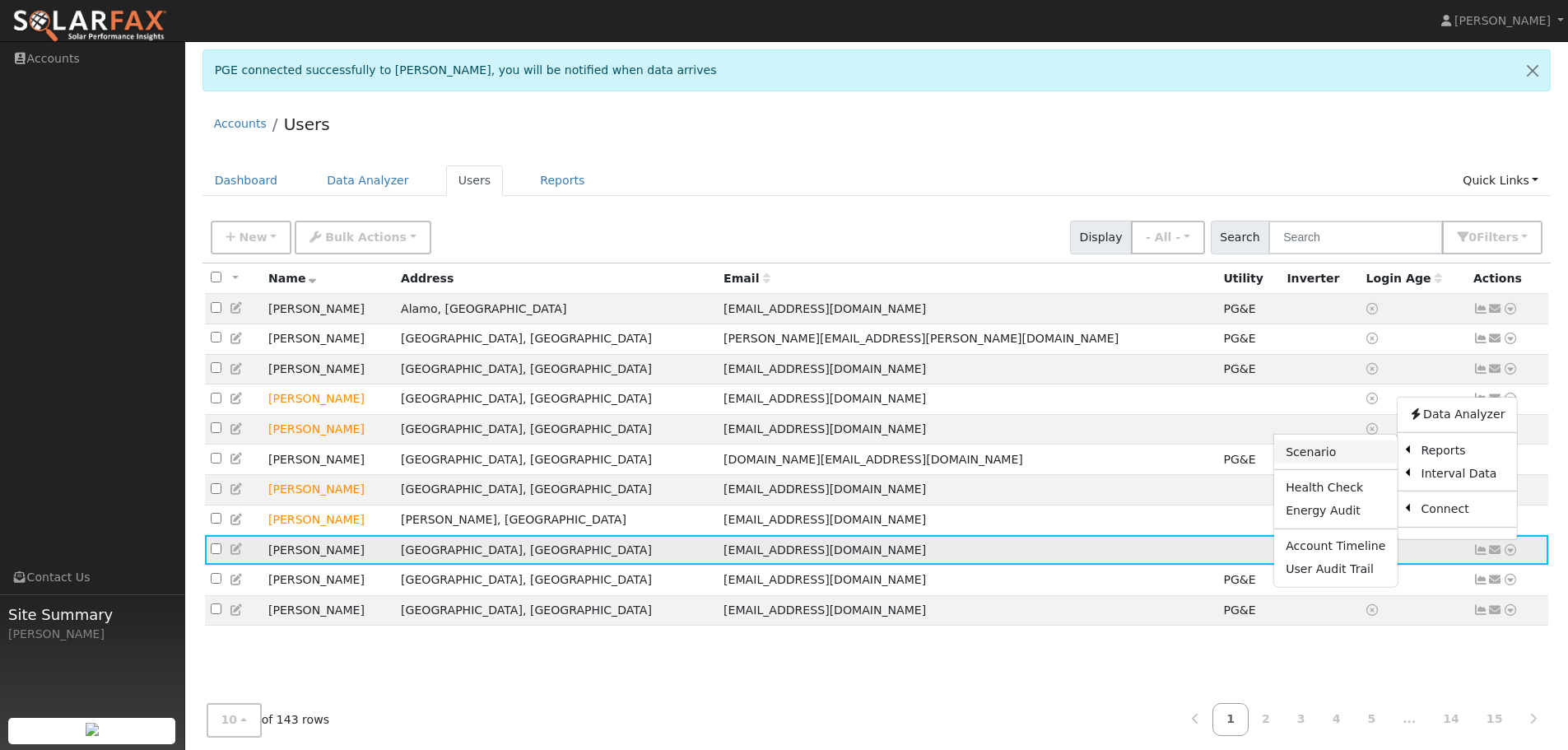
click at [1310, 464] on link "Scenario" at bounding box center [1336, 451] width 123 height 23
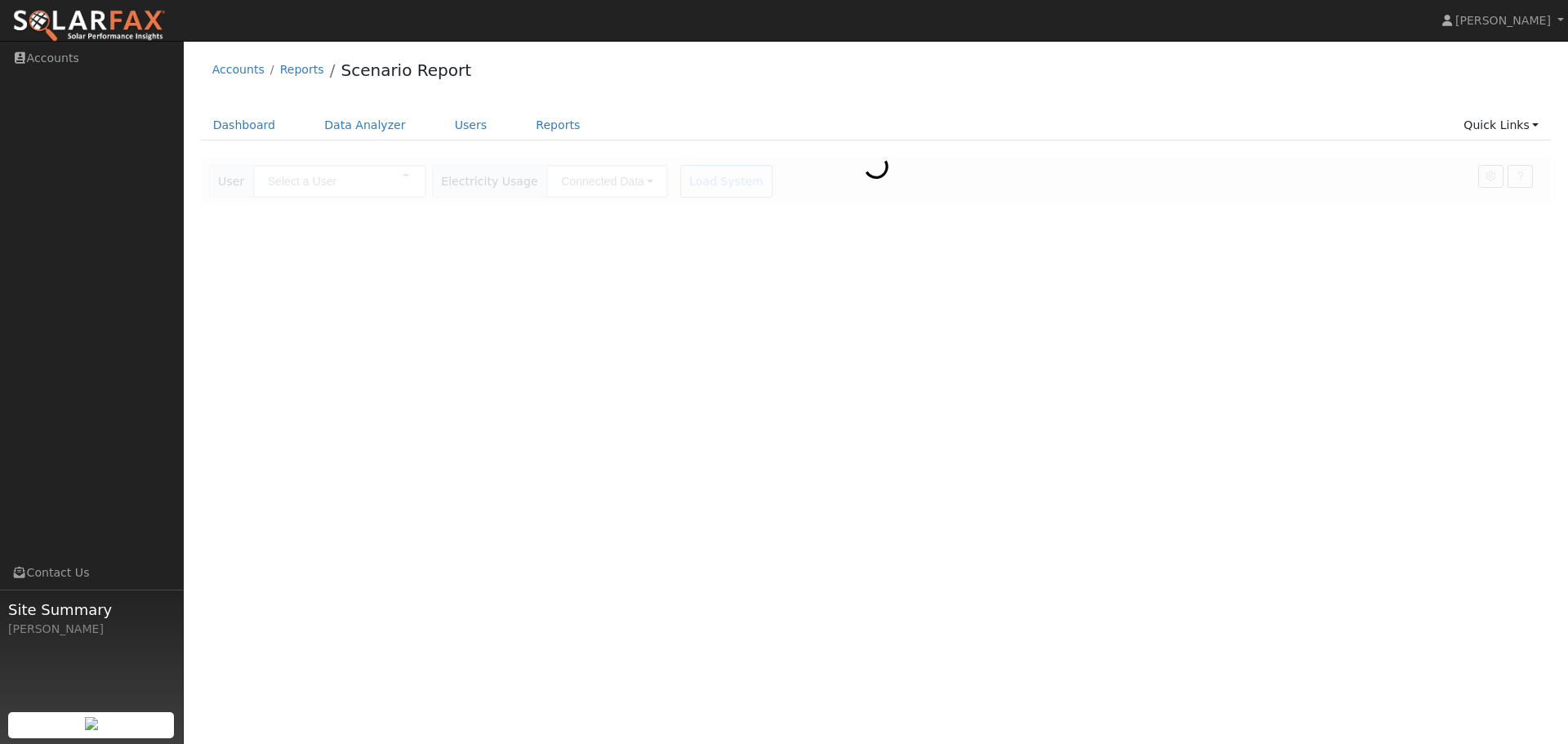
type input "[PERSON_NAME]"
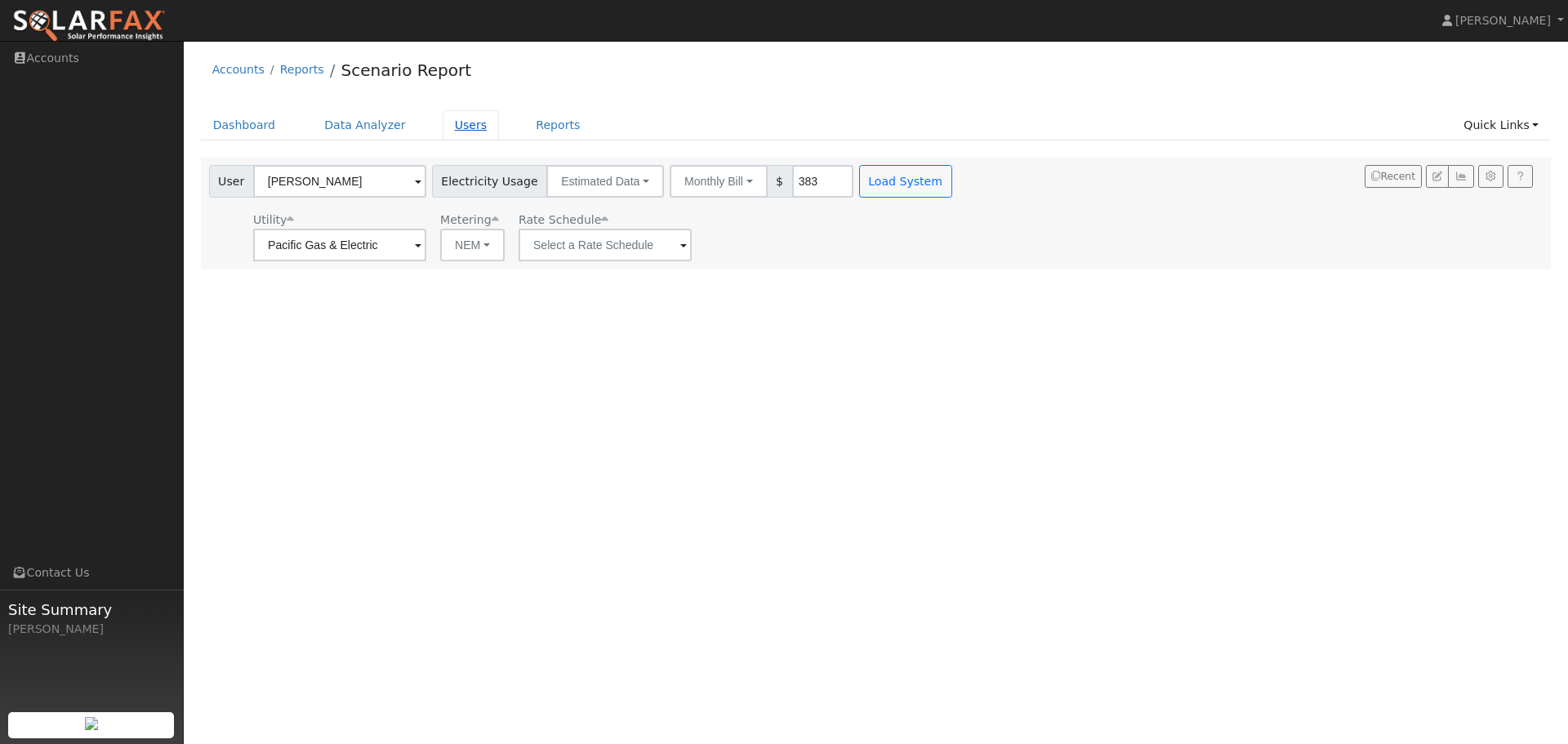
click at [442, 125] on link "Users" at bounding box center [471, 125] width 57 height 31
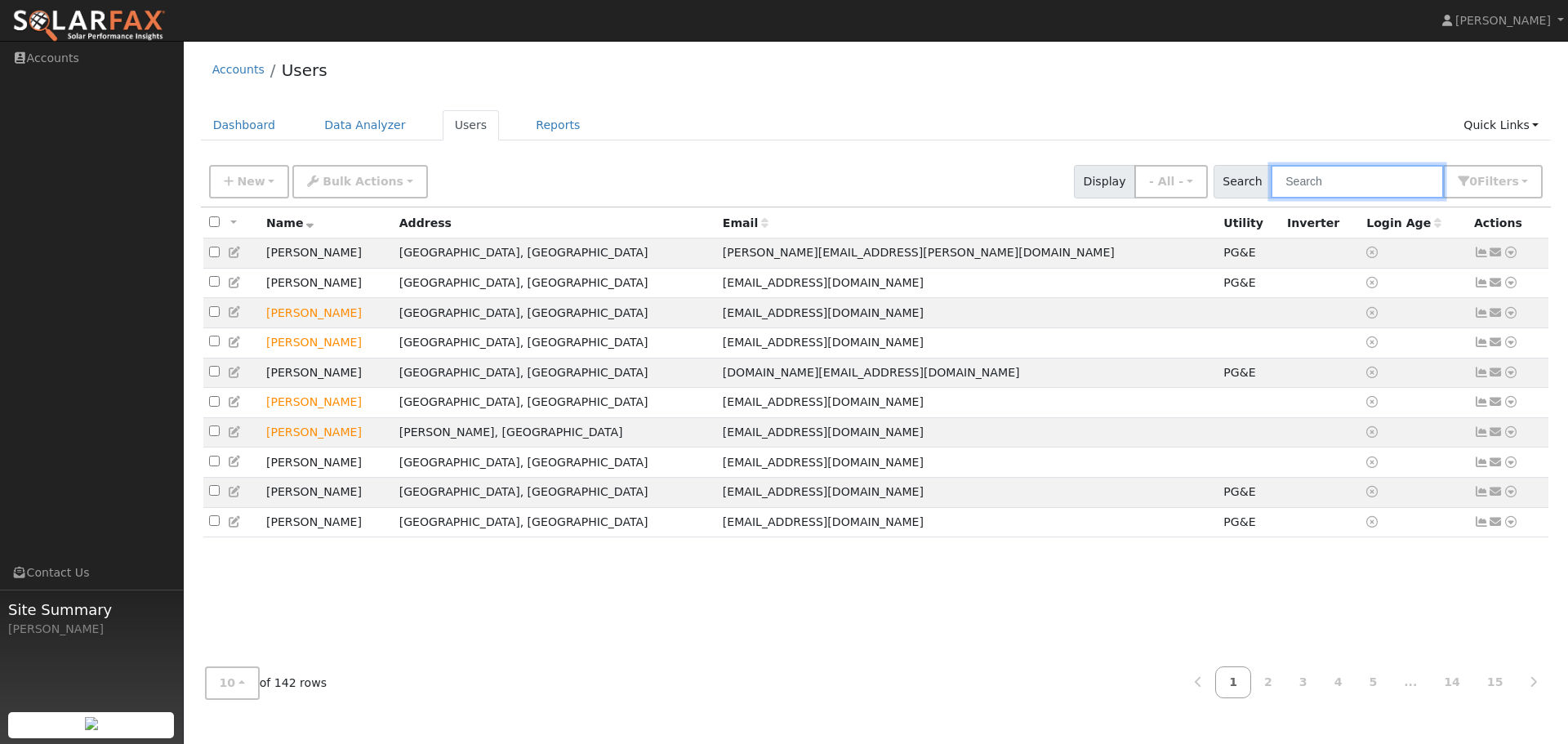
click at [1340, 179] on input "text" at bounding box center [1357, 181] width 173 height 33
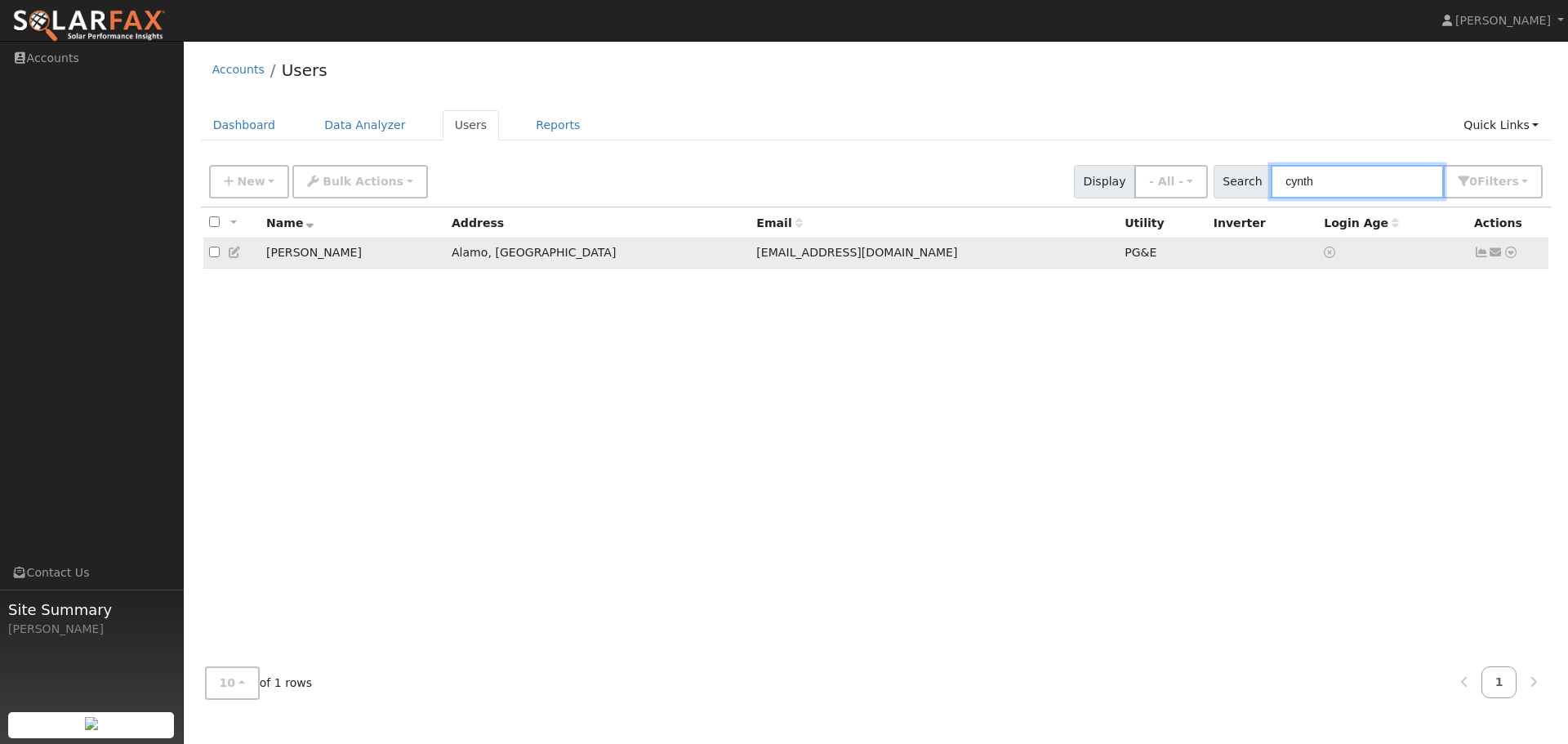
type input "cynth"
click at [1507, 254] on icon at bounding box center [1511, 253] width 15 height 11
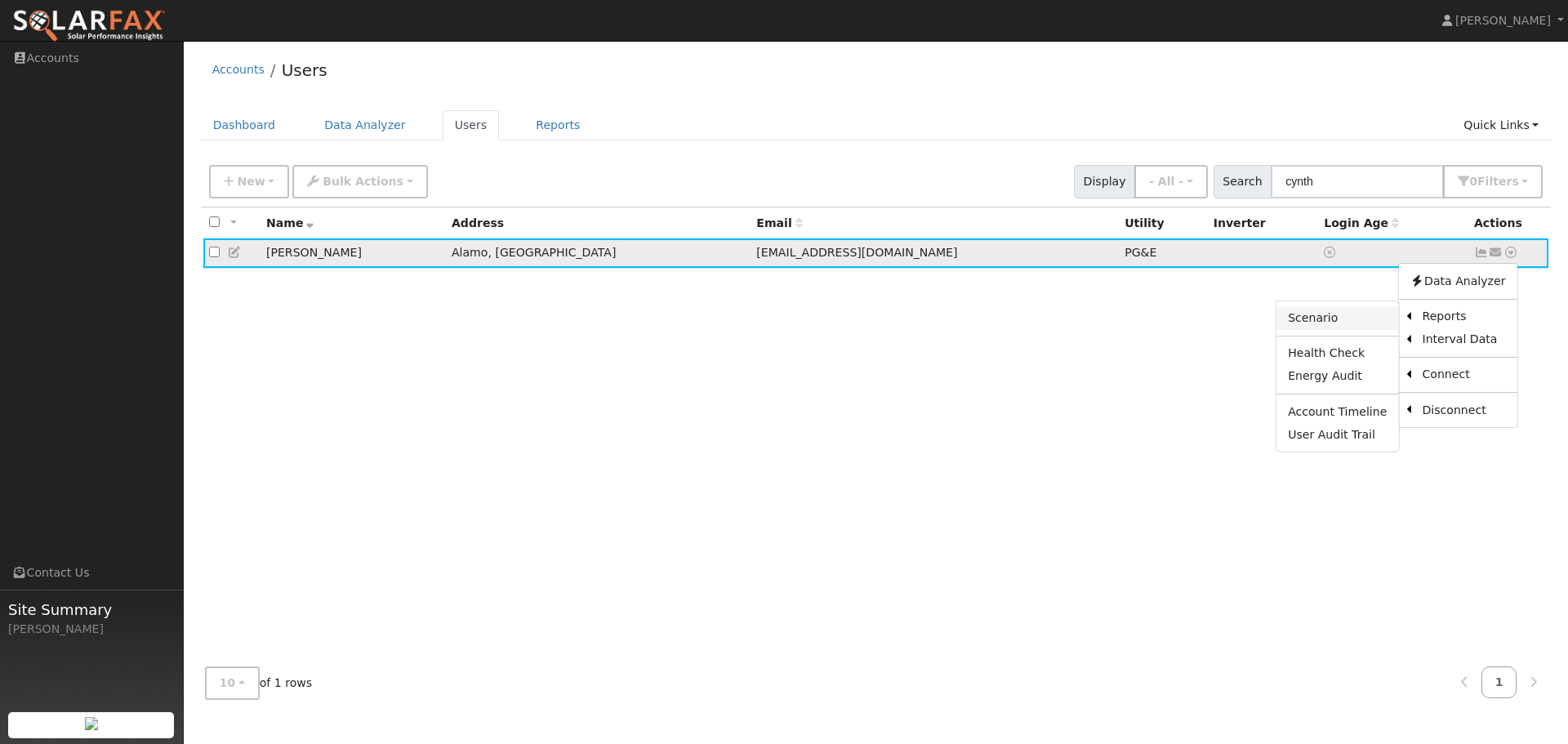
click at [1340, 319] on link "Scenario" at bounding box center [1338, 318] width 122 height 23
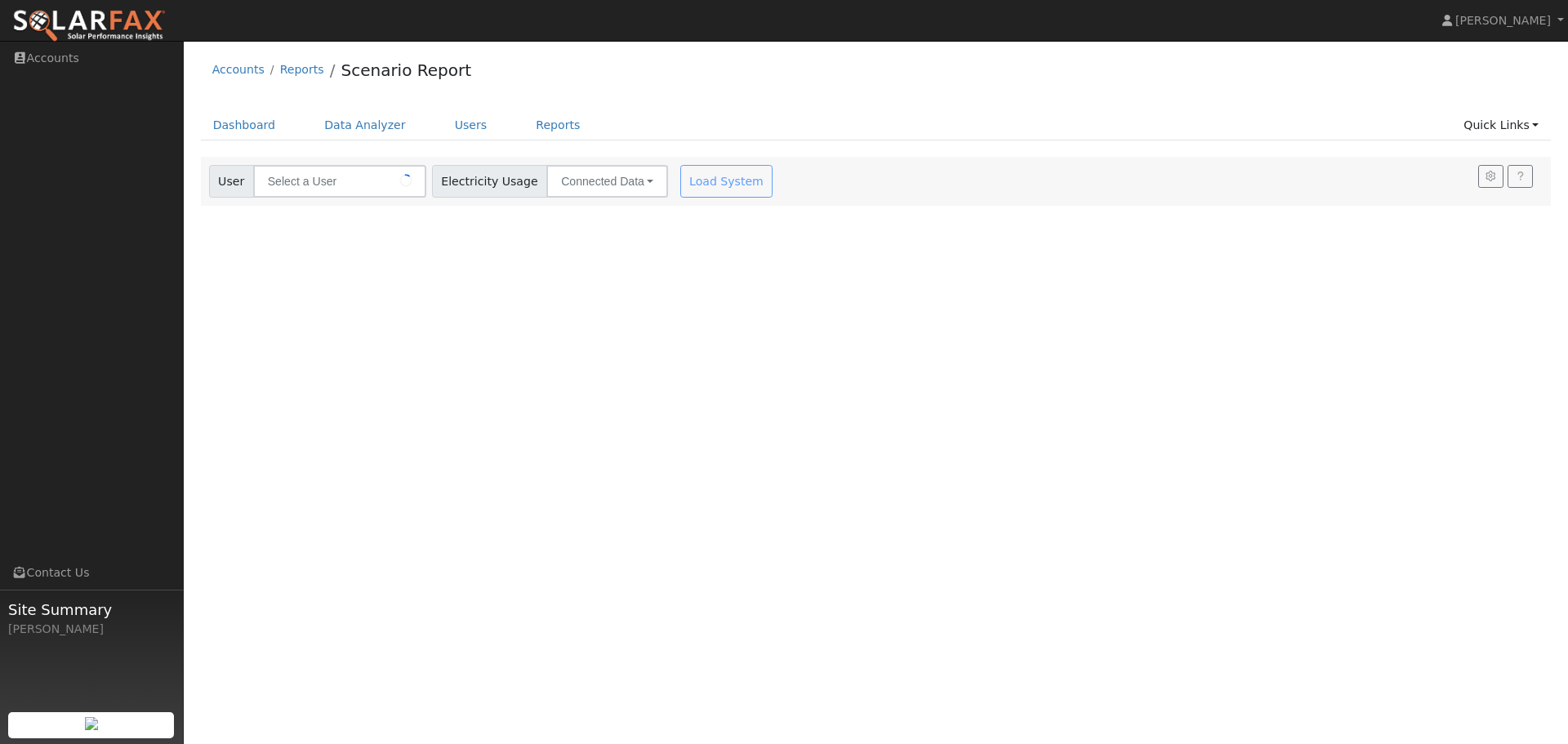
type input "[PERSON_NAME]"
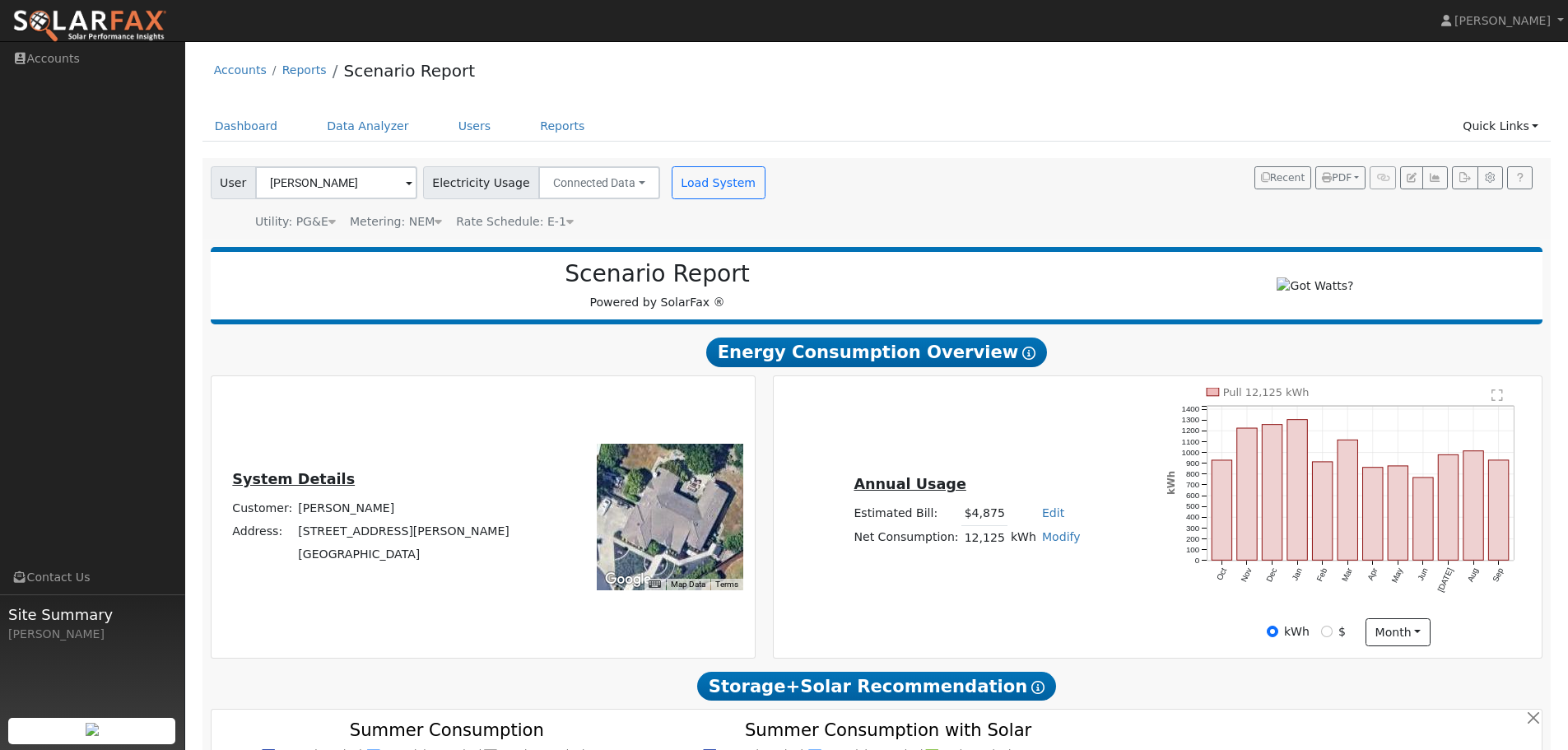
drag, startPoint x: 741, startPoint y: 357, endPoint x: 991, endPoint y: 365, distance: 250.1
click at [991, 365] on span "Energy Consumption Overview Show Help" at bounding box center [875, 353] width 340 height 30
click at [1059, 356] on h2 "Energy Consumption Overview Show Help" at bounding box center [876, 352] width 1332 height 31
